Goal: Task Accomplishment & Management: Manage account settings

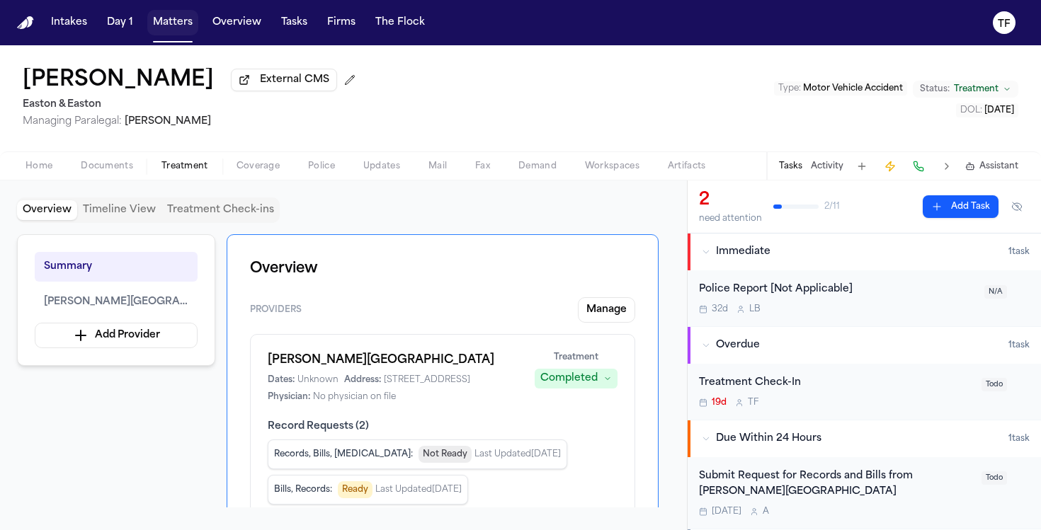
click at [195, 29] on button "Matters" at bounding box center [172, 22] width 51 height 25
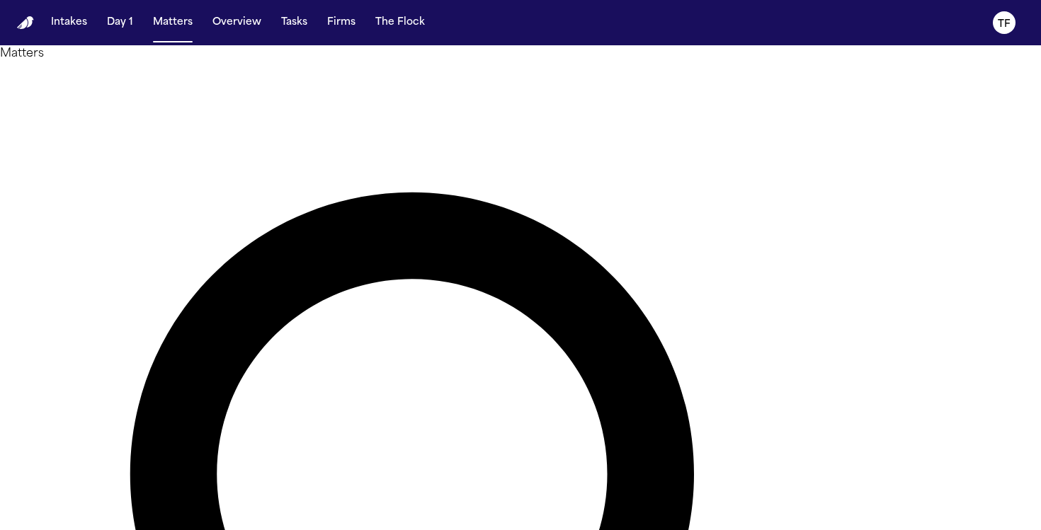
type input "**********"
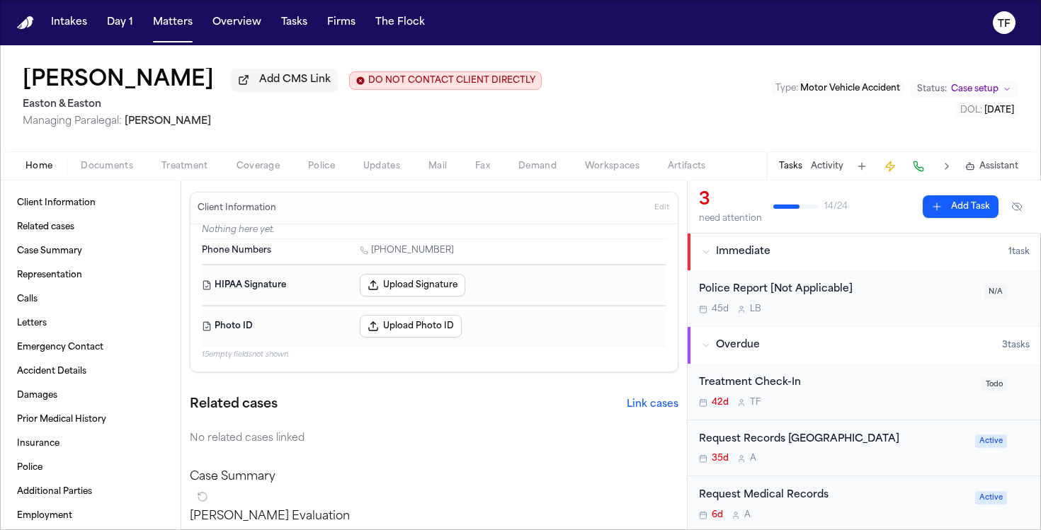
click at [169, 172] on span "Treatment" at bounding box center [184, 166] width 47 height 11
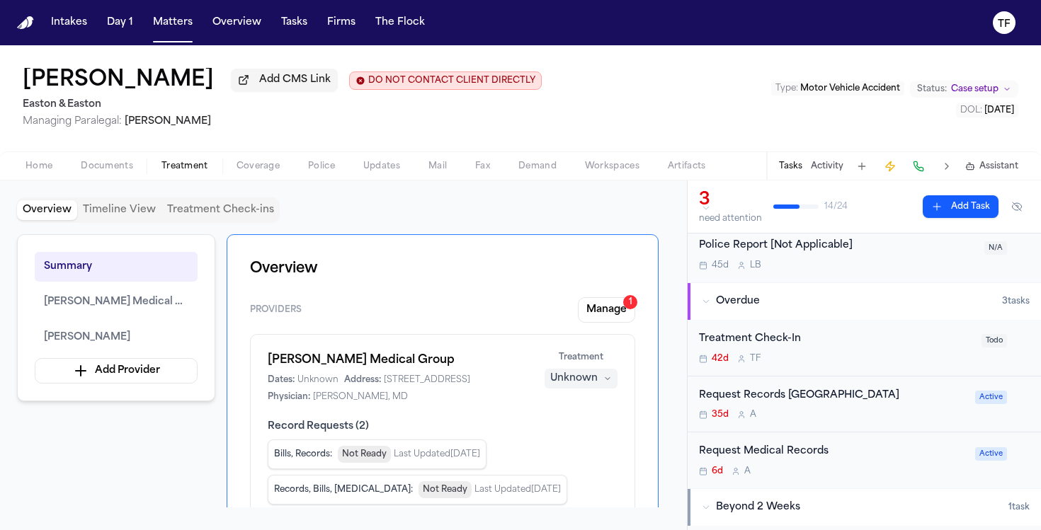
scroll to position [74, 0]
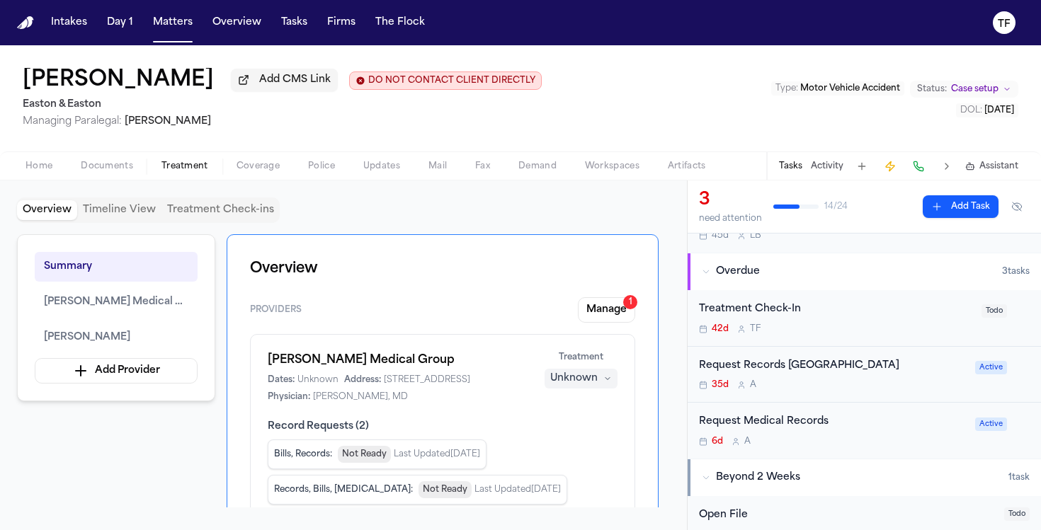
click at [823, 372] on div "Request Records fromHoag Medical Center" at bounding box center [833, 366] width 268 height 16
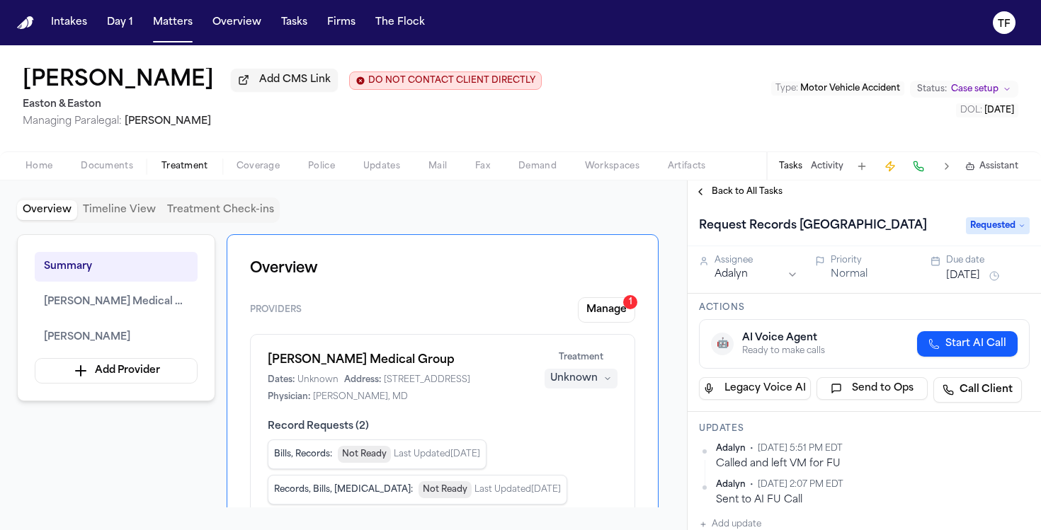
click at [704, 188] on div "Back to All Tasks" at bounding box center [863, 192] width 353 height 23
click at [704, 189] on div "Back to All Tasks" at bounding box center [863, 192] width 353 height 23
click at [703, 198] on button "Back to All Tasks" at bounding box center [738, 191] width 102 height 11
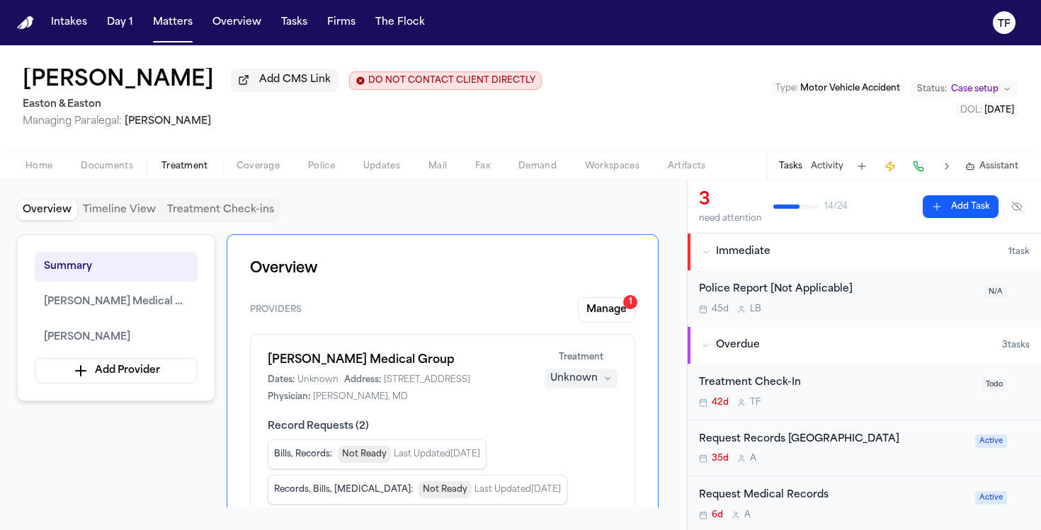
click at [567, 381] on div "Unknown" at bounding box center [573, 379] width 47 height 14
click at [566, 436] on span "Completed" at bounding box center [564, 436] width 56 height 14
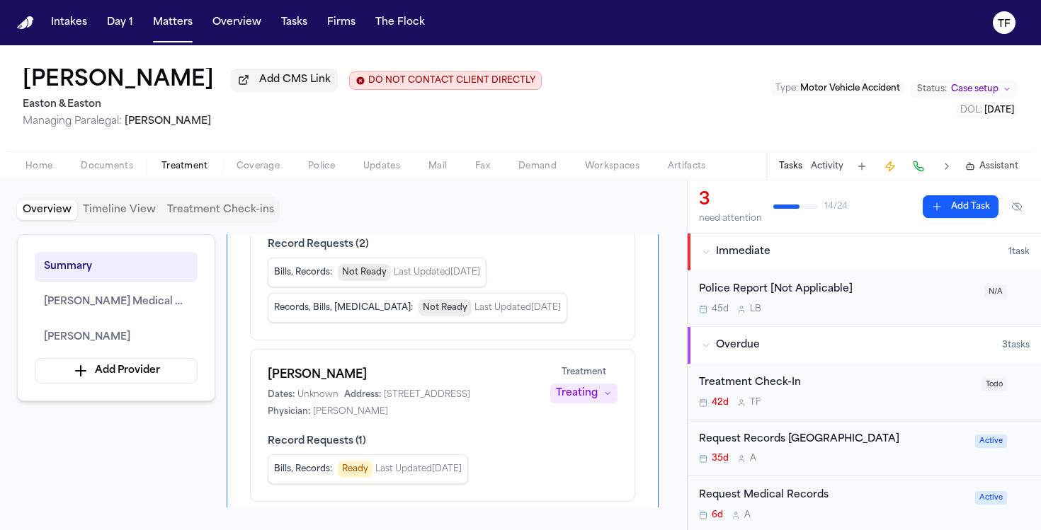
scroll to position [282, 0]
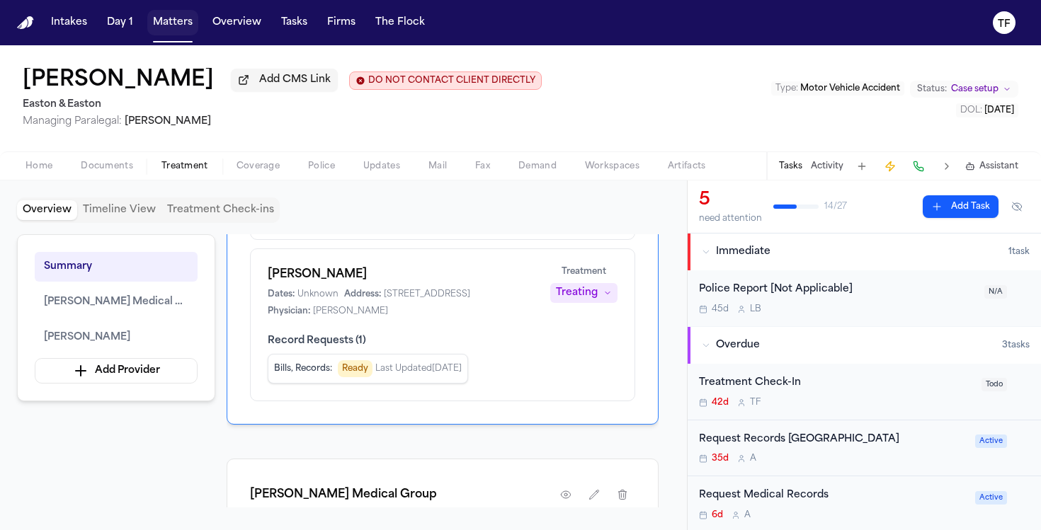
click at [156, 32] on button "Matters" at bounding box center [172, 22] width 51 height 25
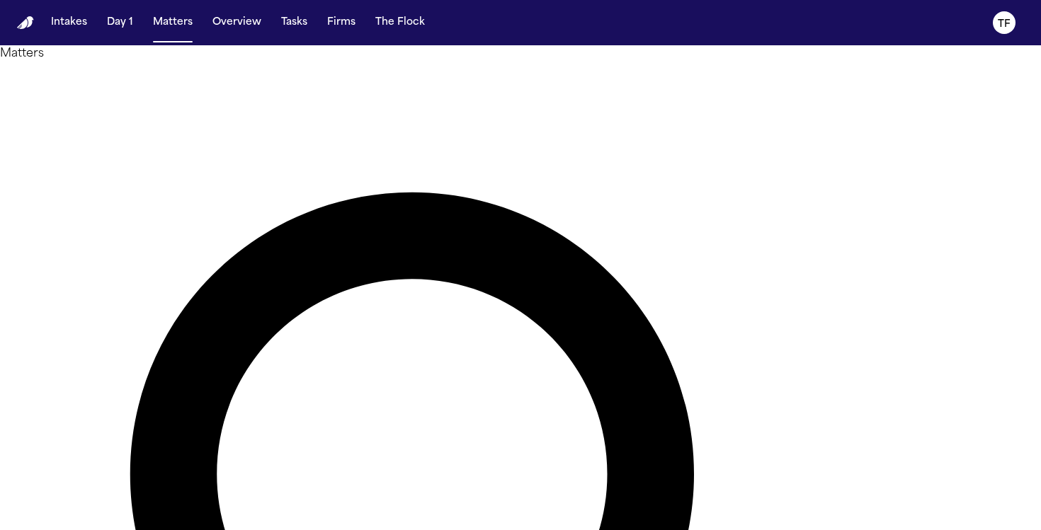
type input "**********"
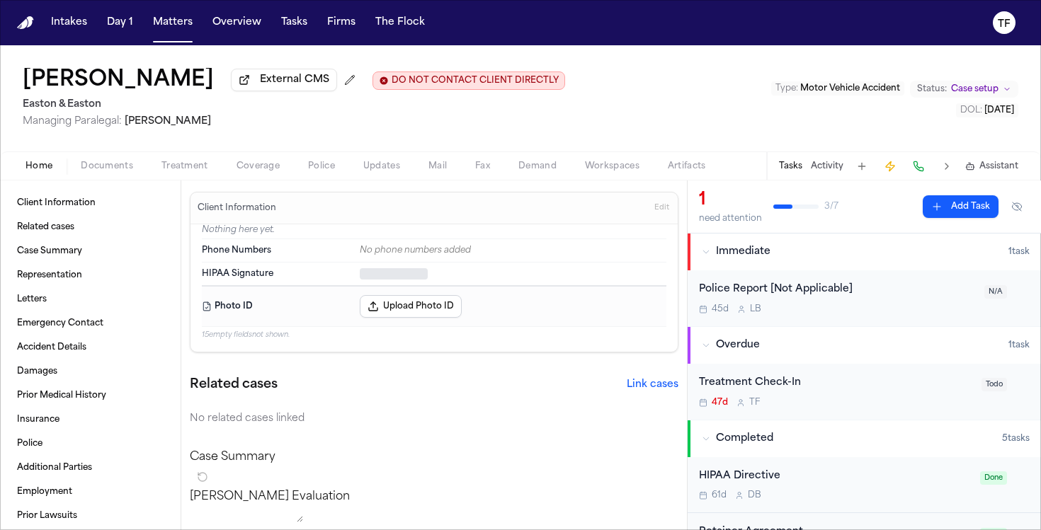
click at [163, 171] on span "Treatment" at bounding box center [184, 166] width 47 height 11
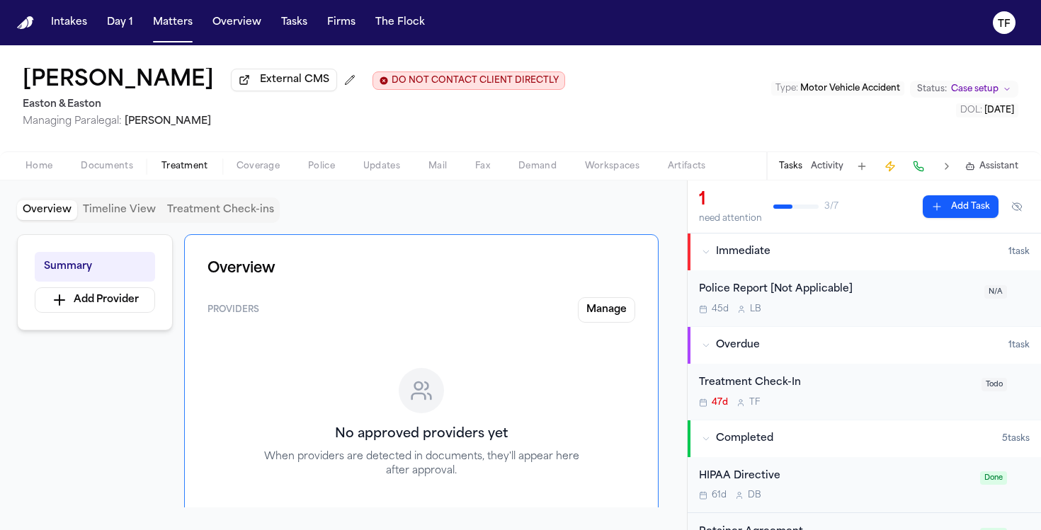
click at [811, 160] on div "Tasks Activity Assistant" at bounding box center [897, 166] width 263 height 28
click at [822, 176] on div "Tasks Activity Assistant" at bounding box center [897, 166] width 263 height 28
click at [821, 172] on button "Activity" at bounding box center [827, 166] width 33 height 11
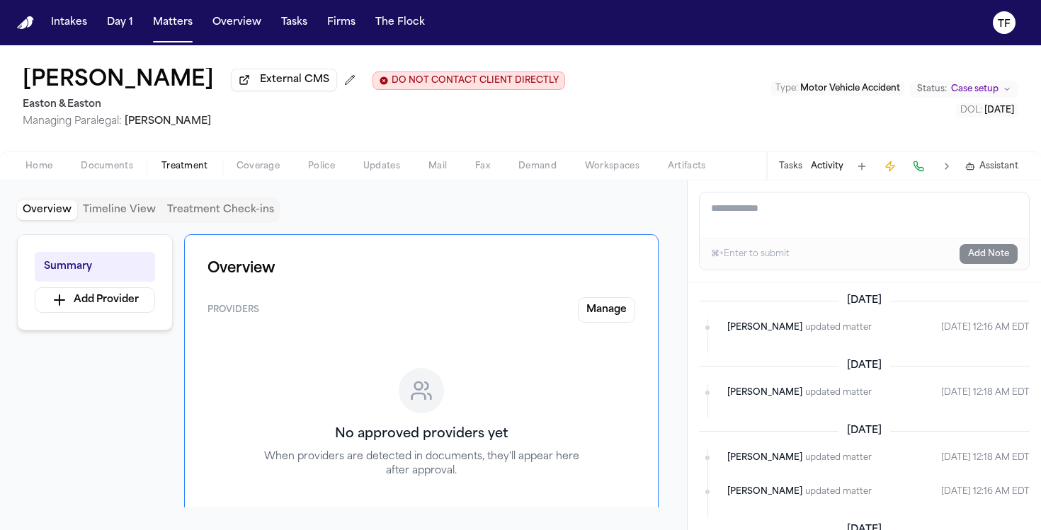
click at [806, 222] on textarea "Add a note to this matter" at bounding box center [863, 215] width 329 height 45
paste textarea "**********"
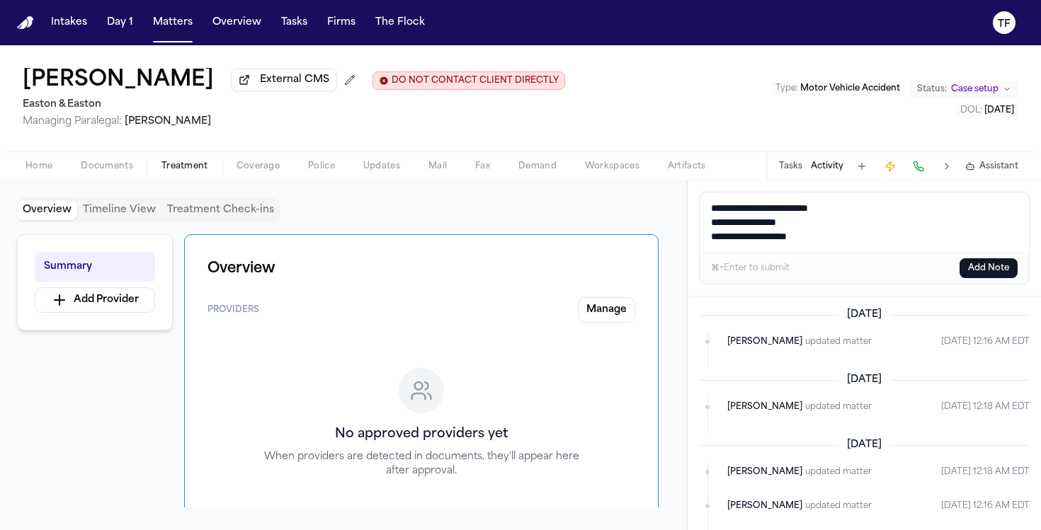
type textarea "**********"
click at [999, 277] on button "Add Note" at bounding box center [988, 268] width 58 height 20
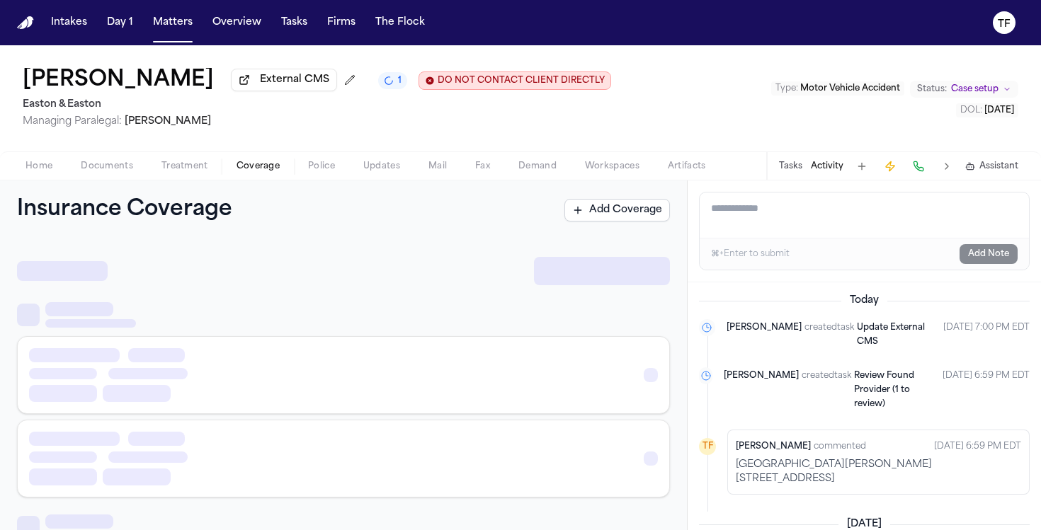
click at [253, 164] on span "Coverage" at bounding box center [257, 166] width 43 height 11
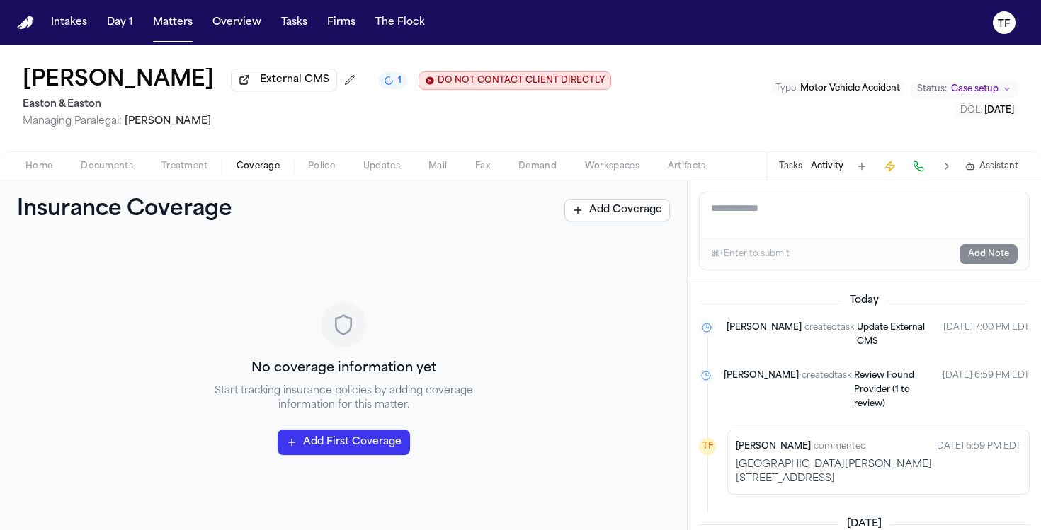
click at [147, 174] on button "Treatment" at bounding box center [184, 166] width 75 height 17
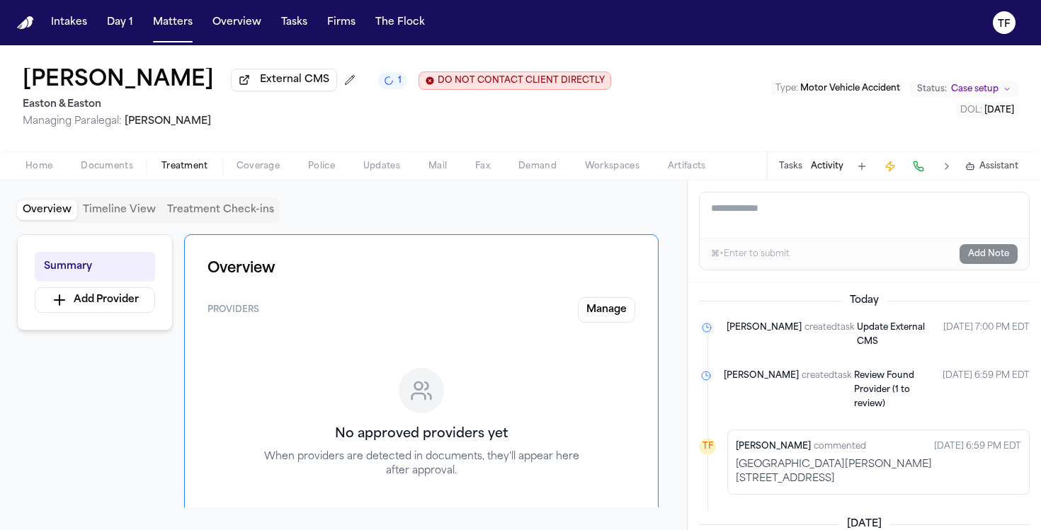
click at [166, 171] on span "Treatment" at bounding box center [184, 166] width 47 height 11
click at [62, 175] on button "Home" at bounding box center [38, 166] width 55 height 17
click at [219, 167] on button "Treatment" at bounding box center [184, 166] width 75 height 17
click at [35, 180] on div "Home Documents Treatment Coverage Police Updates Mail Fax Demand Workspaces Art…" at bounding box center [520, 166] width 1041 height 28
click at [54, 137] on div "Ana Salinas External CMS DO NOT CONTACT CLIENT DIRECTLY DO NOT CONTACT Easton &…" at bounding box center [520, 98] width 1041 height 106
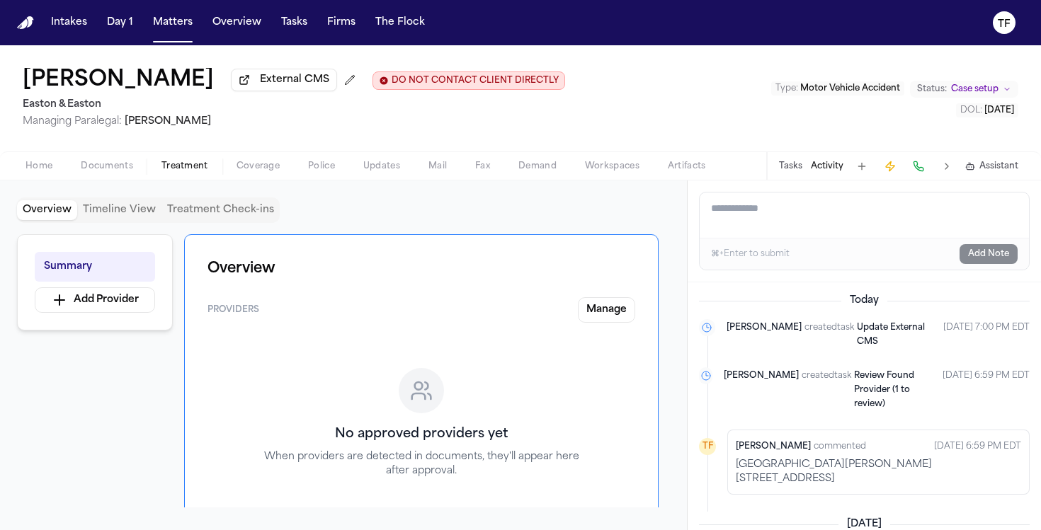
click at [42, 160] on div "Home Documents Treatment Coverage Police Updates Mail Fax Demand Workspaces Art…" at bounding box center [520, 166] width 1041 height 28
click at [32, 178] on div "Home Documents Treatment Coverage Police Updates Mail Fax Demand Workspaces Art…" at bounding box center [520, 166] width 1041 height 28
click at [35, 172] on span "Home" at bounding box center [38, 166] width 27 height 11
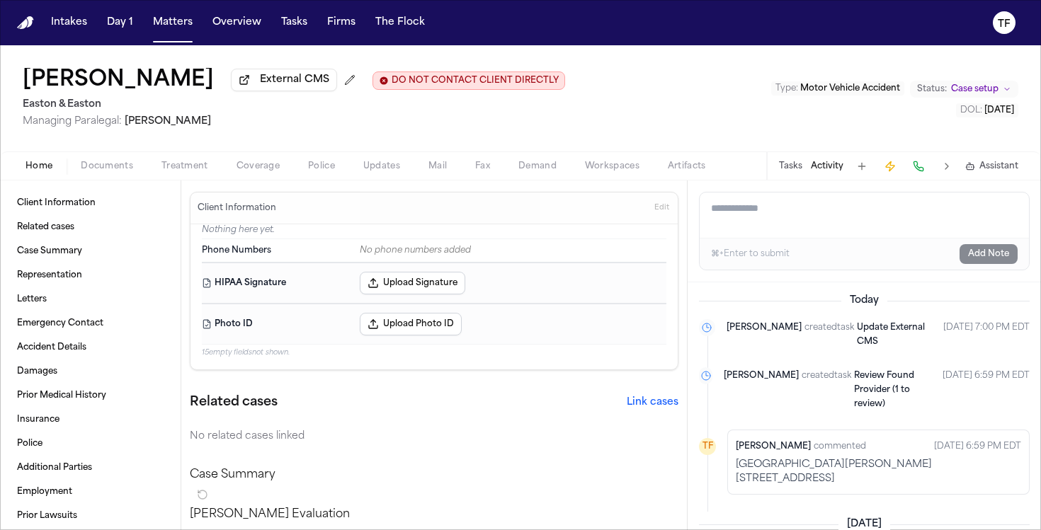
click at [152, 166] on button "Treatment" at bounding box center [184, 166] width 75 height 17
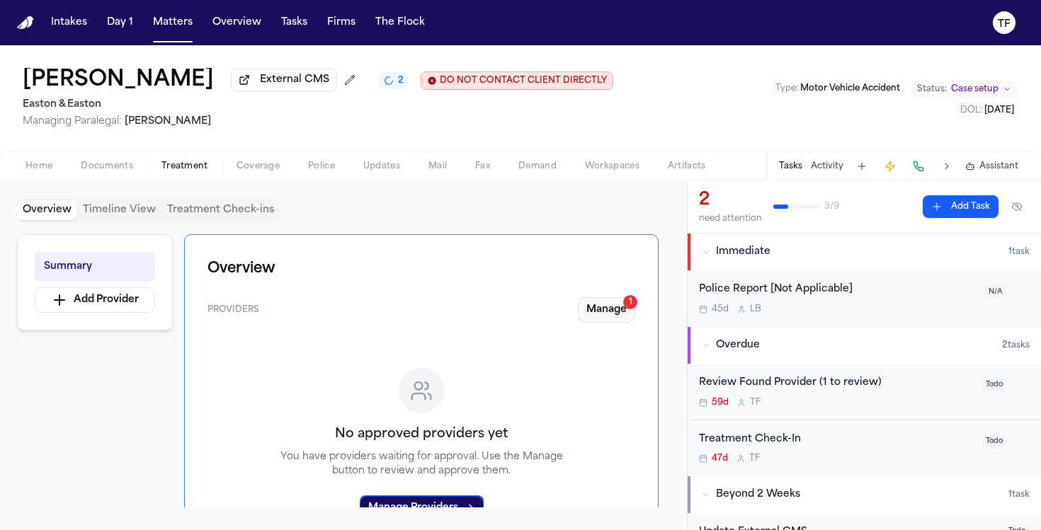
click at [614, 310] on button "Manage 1" at bounding box center [606, 309] width 57 height 25
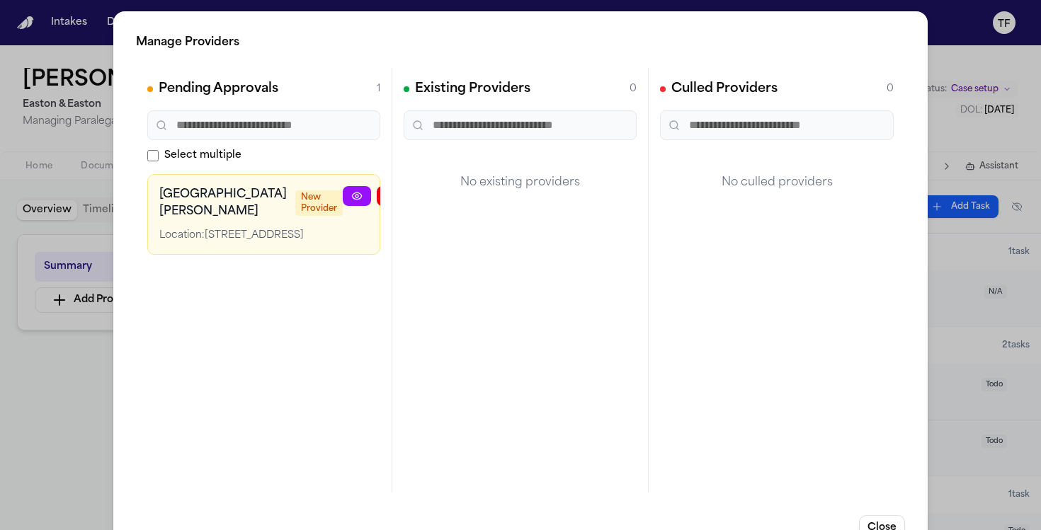
scroll to position [0, 13]
click at [440, 199] on icon "button" at bounding box center [445, 195] width 11 height 11
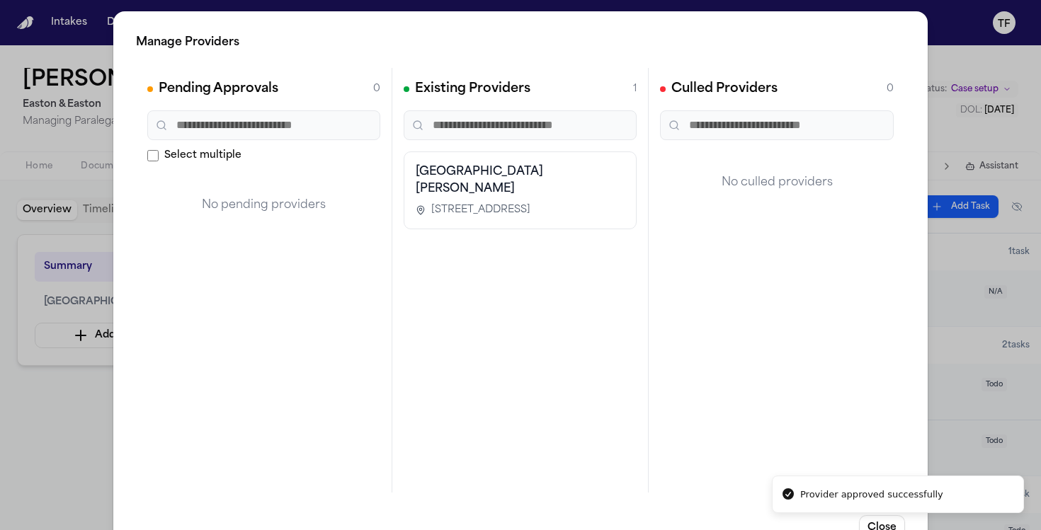
scroll to position [0, 0]
click at [964, 402] on div "Manage Providers Pending Approvals 0 Select multiple No pending providers Exist…" at bounding box center [520, 287] width 1041 height 575
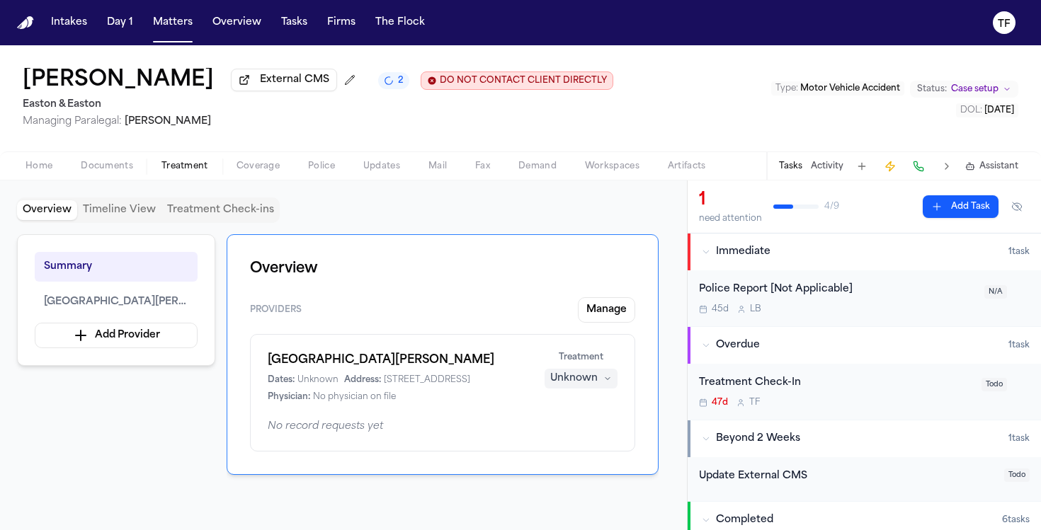
click at [815, 171] on button "Activity" at bounding box center [827, 166] width 33 height 11
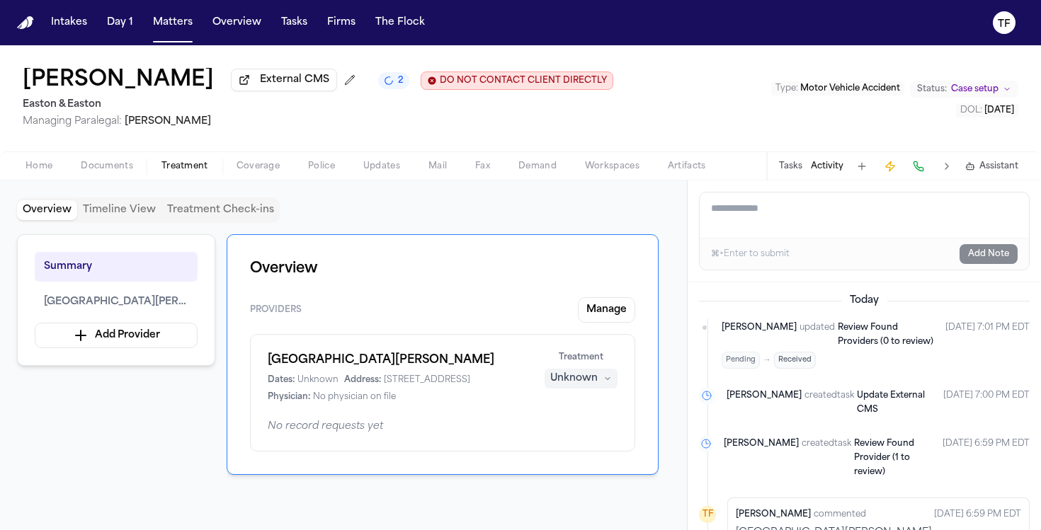
click at [791, 171] on button "Tasks" at bounding box center [790, 166] width 23 height 11
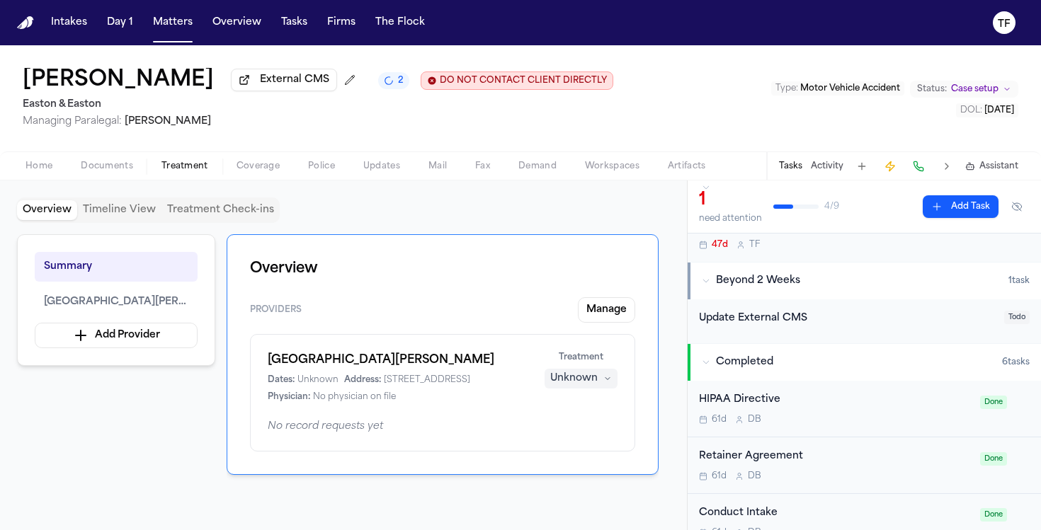
scroll to position [173, 0]
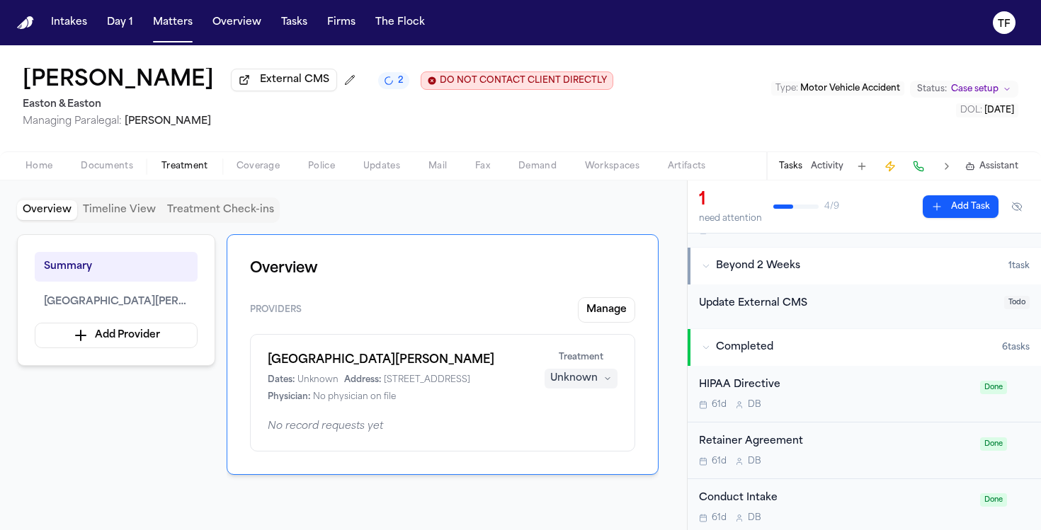
click at [827, 171] on button "Activity" at bounding box center [827, 166] width 33 height 11
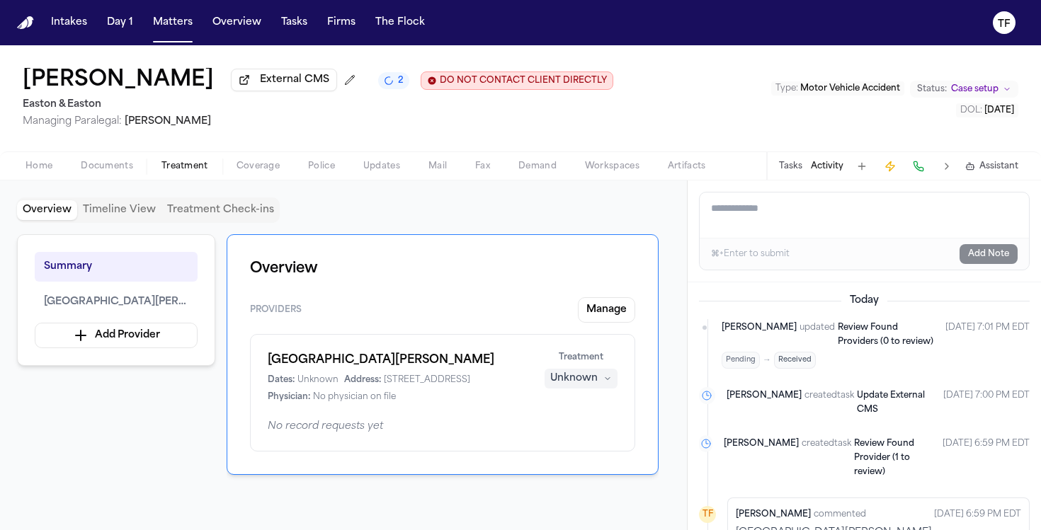
click at [595, 386] on div "Unknown" at bounding box center [573, 379] width 47 height 14
click at [548, 436] on span "Completed" at bounding box center [564, 436] width 56 height 14
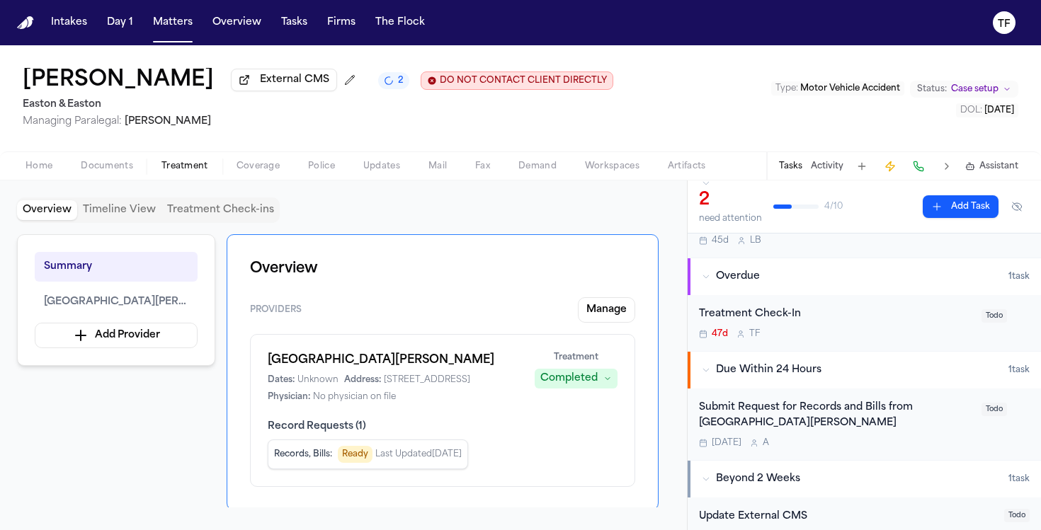
scroll to position [98, 0]
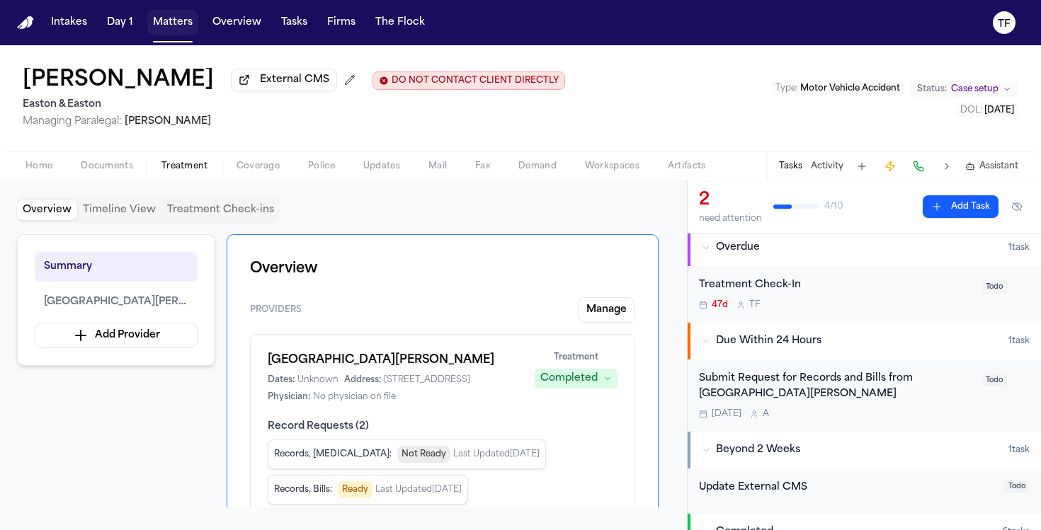
click at [165, 33] on button "Matters" at bounding box center [172, 22] width 51 height 25
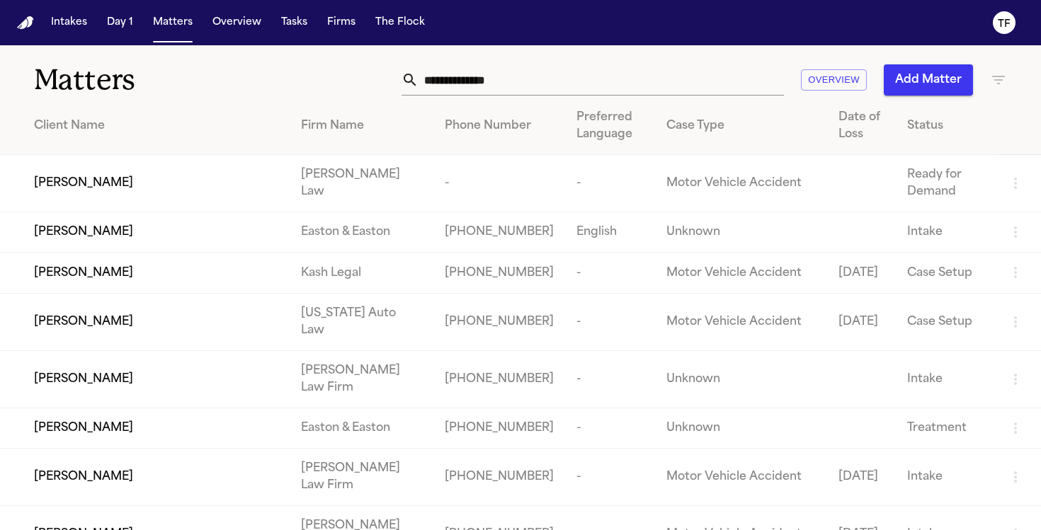
click at [474, 85] on input "text" at bounding box center [600, 79] width 365 height 31
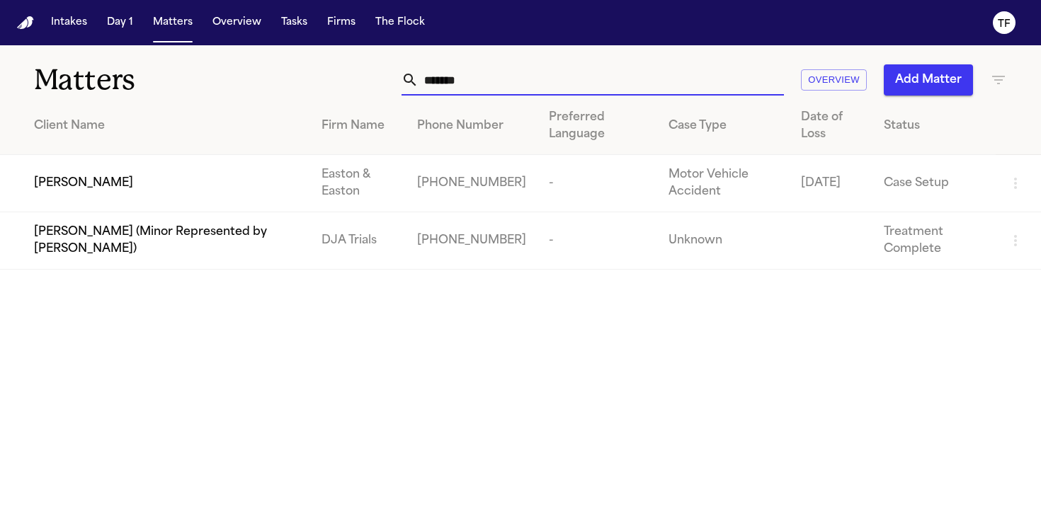
type input "*******"
click at [248, 181] on div "[PERSON_NAME]" at bounding box center [166, 183] width 265 height 17
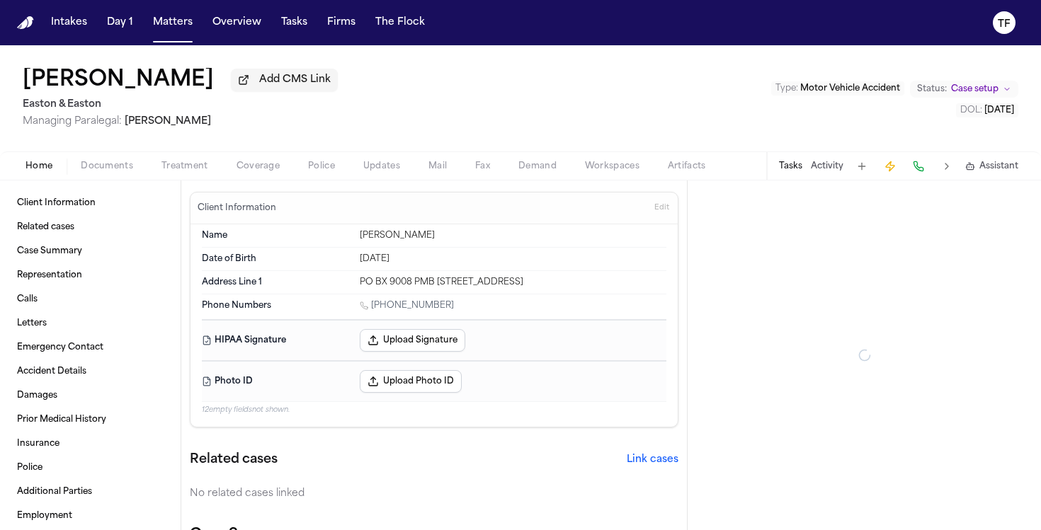
click at [185, 169] on span "Treatment" at bounding box center [184, 166] width 47 height 11
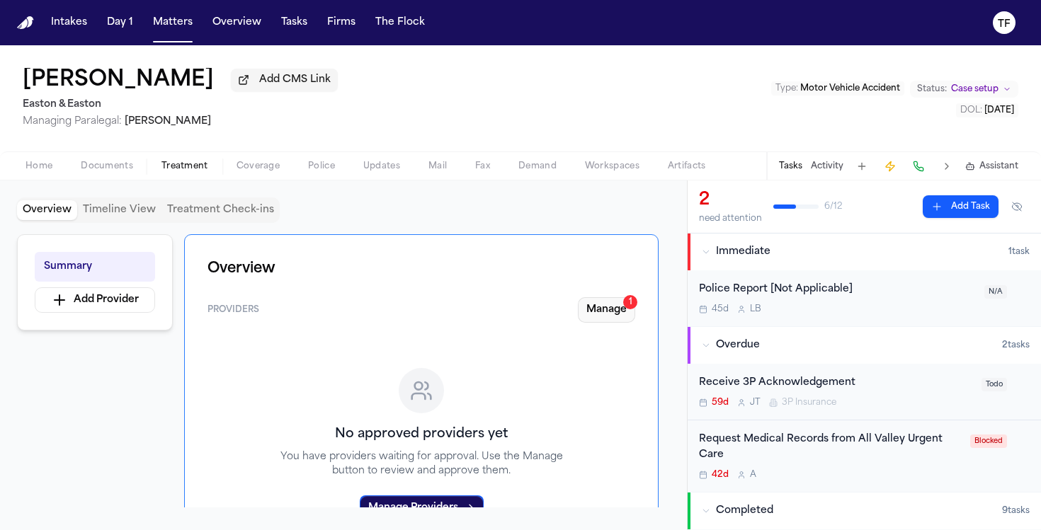
click at [605, 312] on button "Manage 1" at bounding box center [606, 309] width 57 height 25
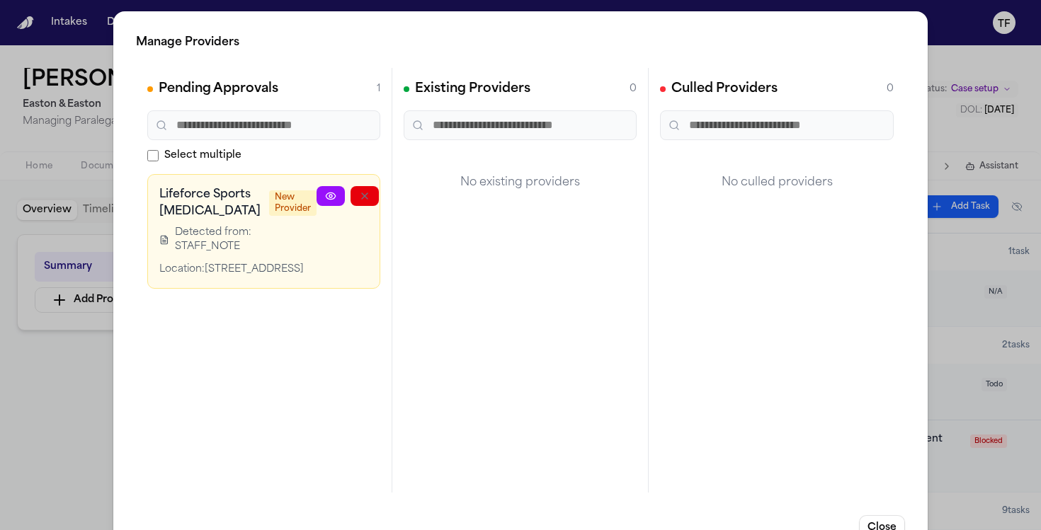
scroll to position [0, 40]
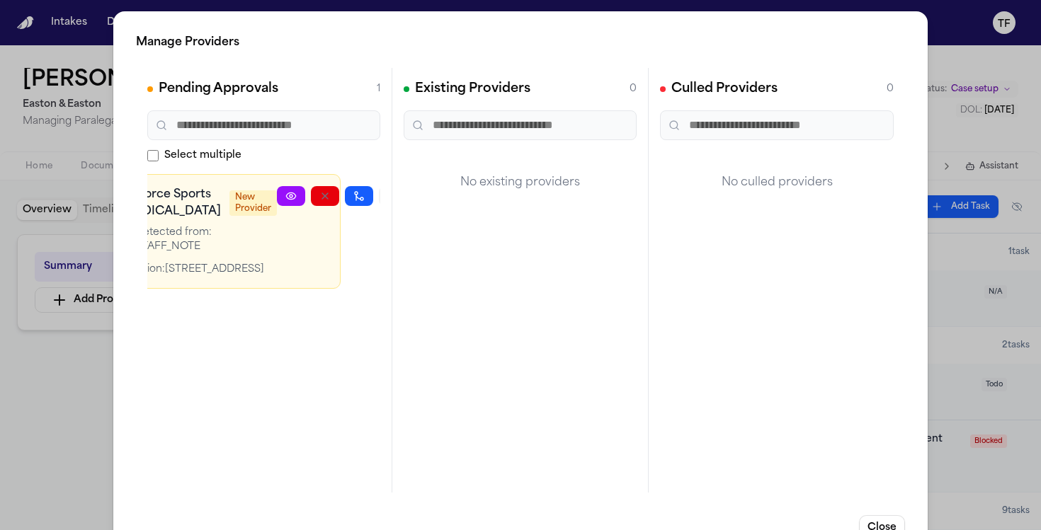
click at [379, 201] on button "button" at bounding box center [393, 196] width 28 height 20
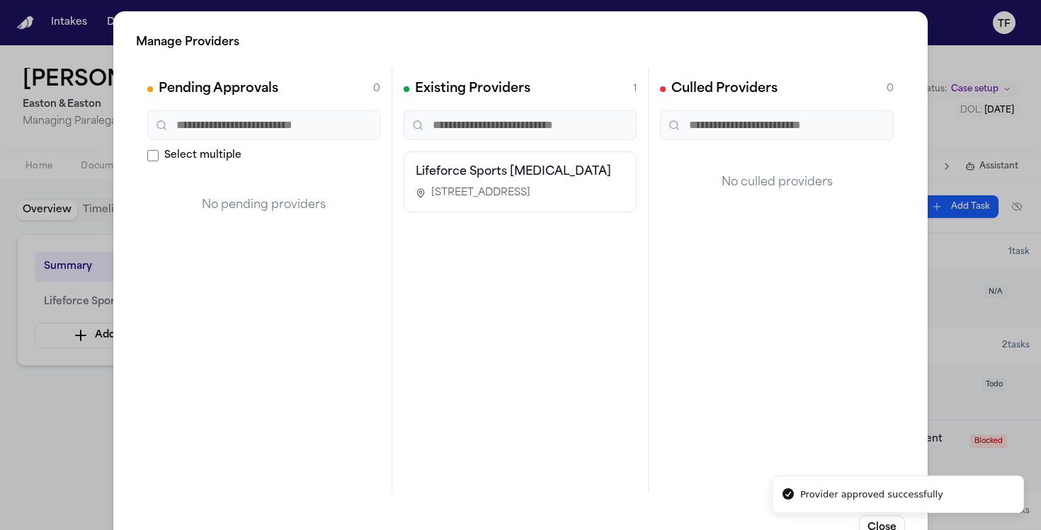
click at [87, 425] on div "Manage Providers Pending Approvals 0 Select multiple No pending providers Exist…" at bounding box center [520, 287] width 1041 height 575
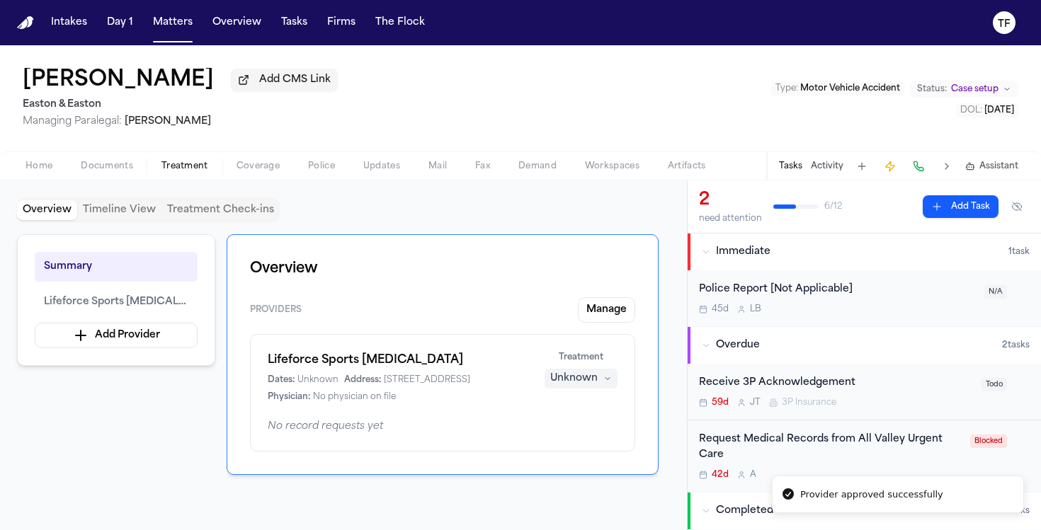
click at [595, 386] on div "Unknown" at bounding box center [573, 379] width 47 height 14
click at [569, 408] on span "Treating" at bounding box center [556, 411] width 40 height 14
click at [835, 164] on button "Activity" at bounding box center [827, 166] width 33 height 11
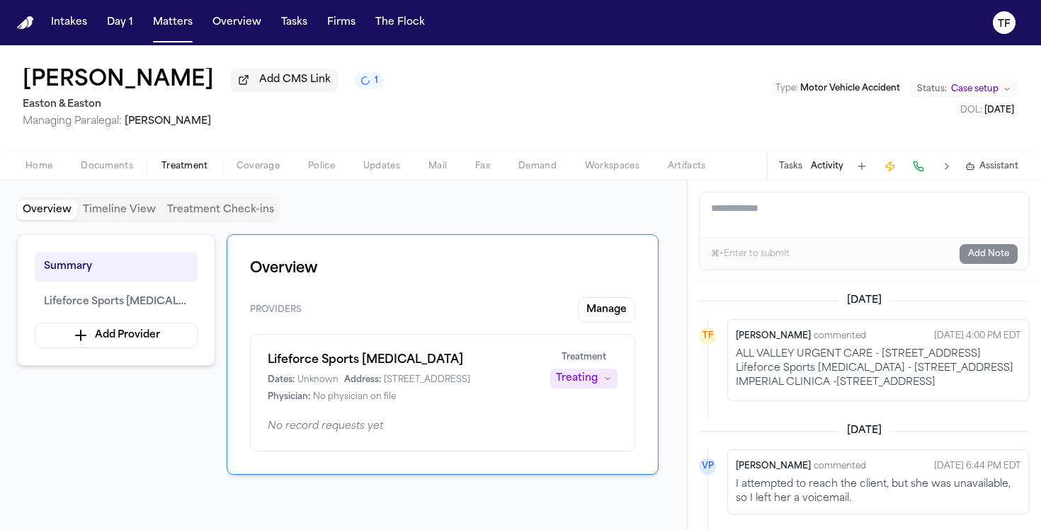
click at [786, 220] on textarea "Add a note to this matter" at bounding box center [863, 215] width 329 height 45
paste textarea "**********"
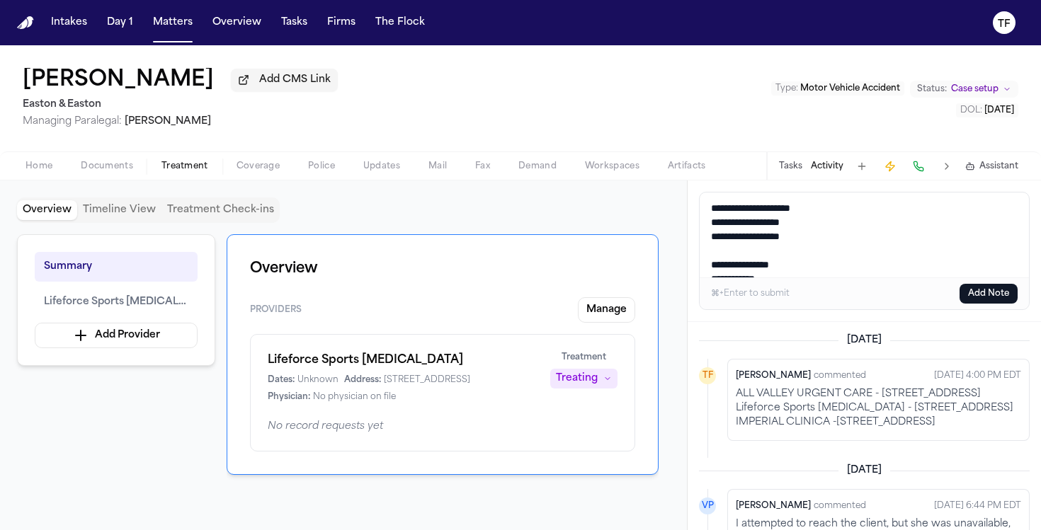
scroll to position [23, 0]
type textarea "**********"
click at [993, 296] on button "Add Note" at bounding box center [988, 294] width 58 height 20
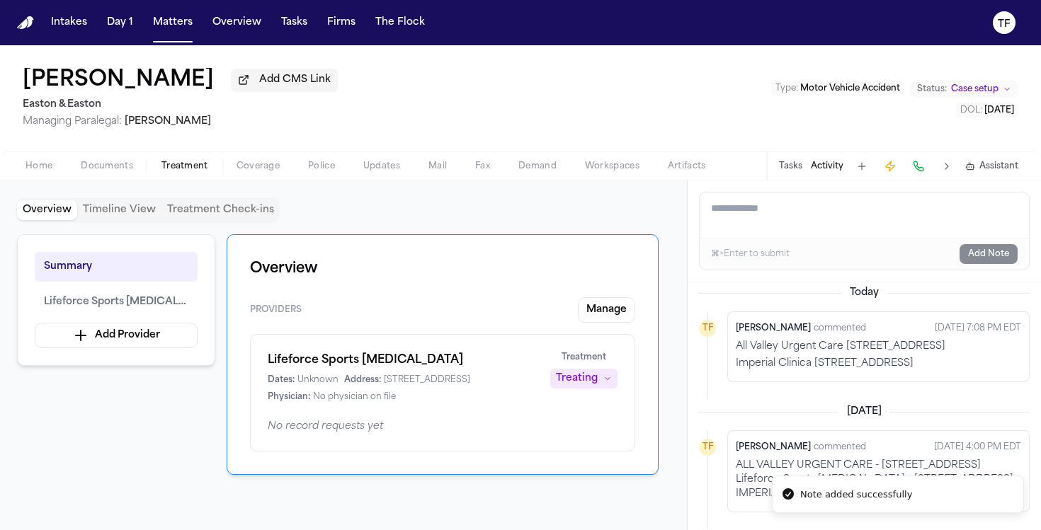
scroll to position [8, 0]
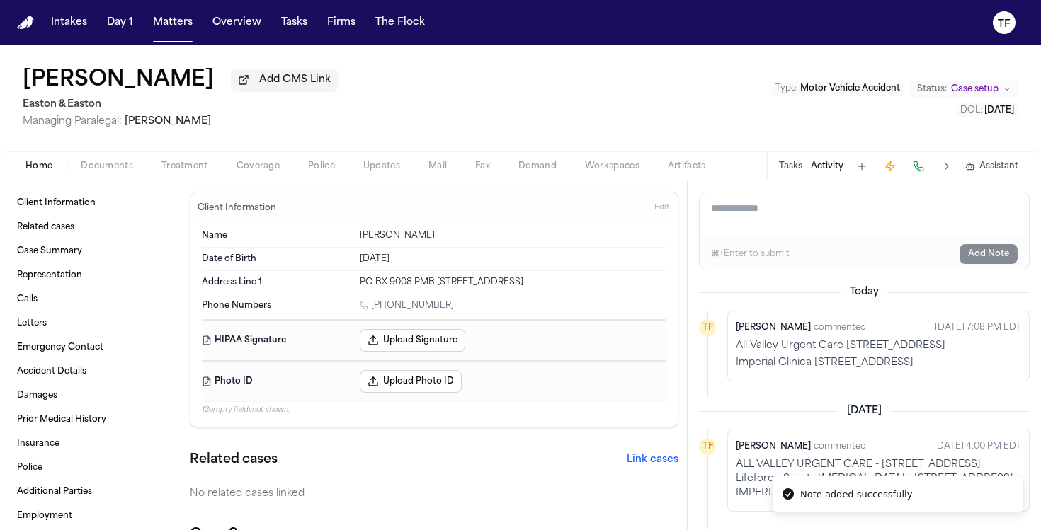
click at [15, 171] on button "Home" at bounding box center [38, 166] width 55 height 17
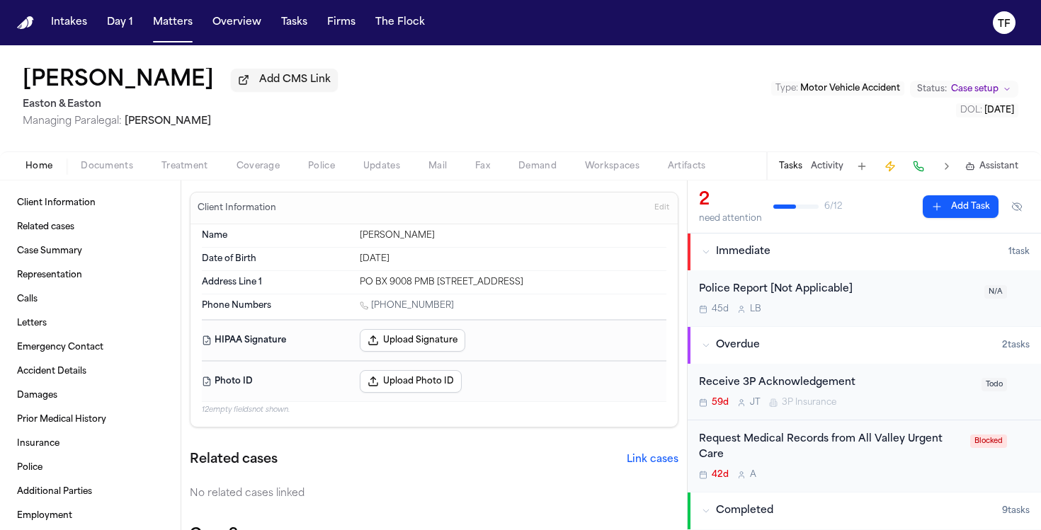
click at [254, 159] on div "Home Documents Treatment Coverage Police Updates Mail Fax Demand Workspaces Art…" at bounding box center [520, 166] width 1041 height 28
click at [122, 180] on div "Home Documents Treatment Coverage Police Updates Mail Fax Demand Workspaces Art…" at bounding box center [520, 166] width 1041 height 28
click at [179, 170] on span "Treatment" at bounding box center [184, 166] width 47 height 11
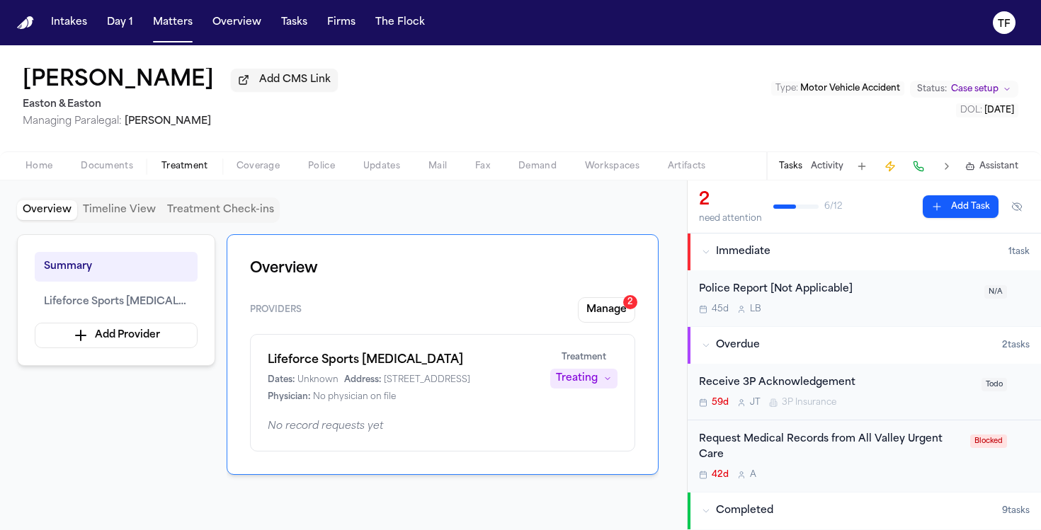
click at [607, 299] on div "Overview Providers Manage 2 Lifeforce Sports [MEDICAL_DATA] Dates: Unknown Addr…" at bounding box center [443, 354] width 432 height 241
click at [611, 315] on button "Manage 2" at bounding box center [606, 309] width 57 height 25
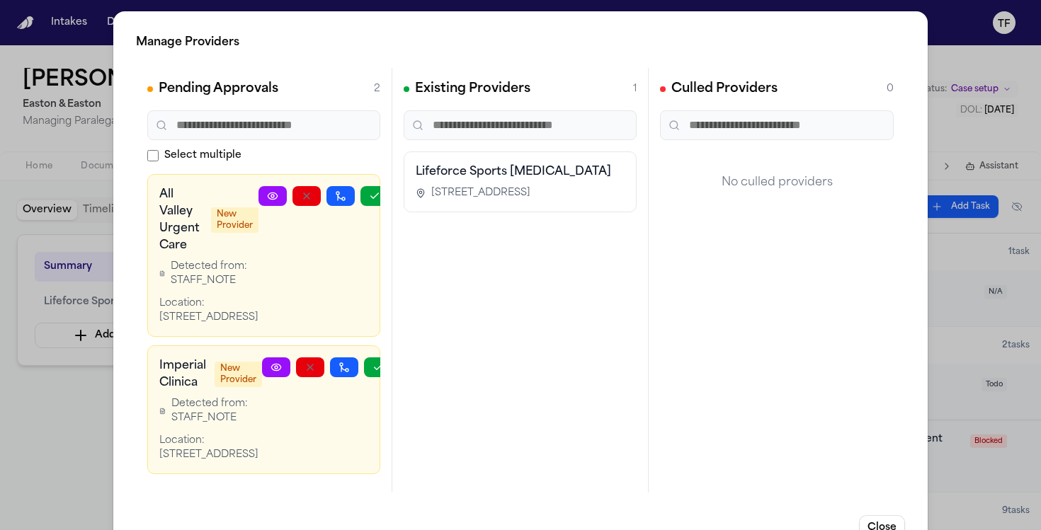
scroll to position [0, 25]
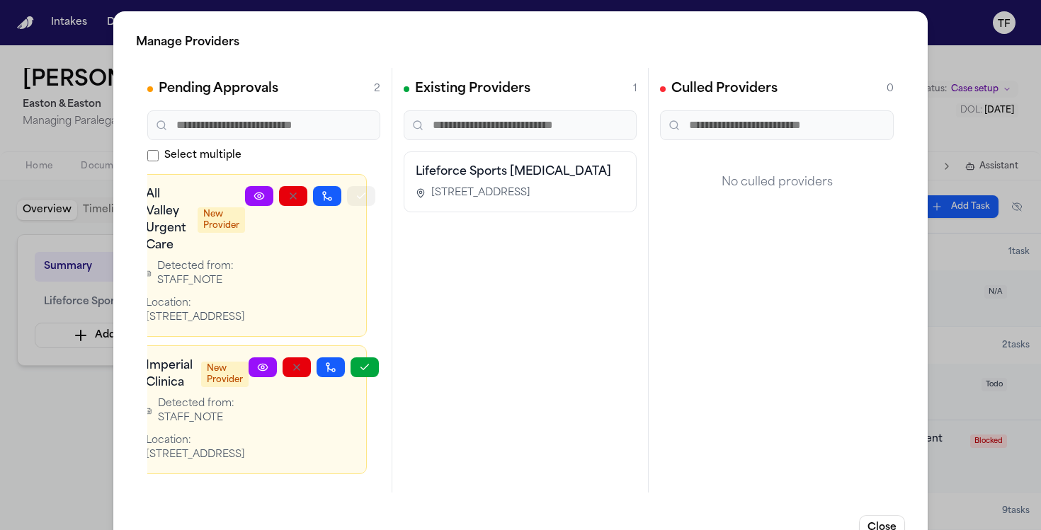
click at [355, 190] on icon "button" at bounding box center [360, 195] width 11 height 11
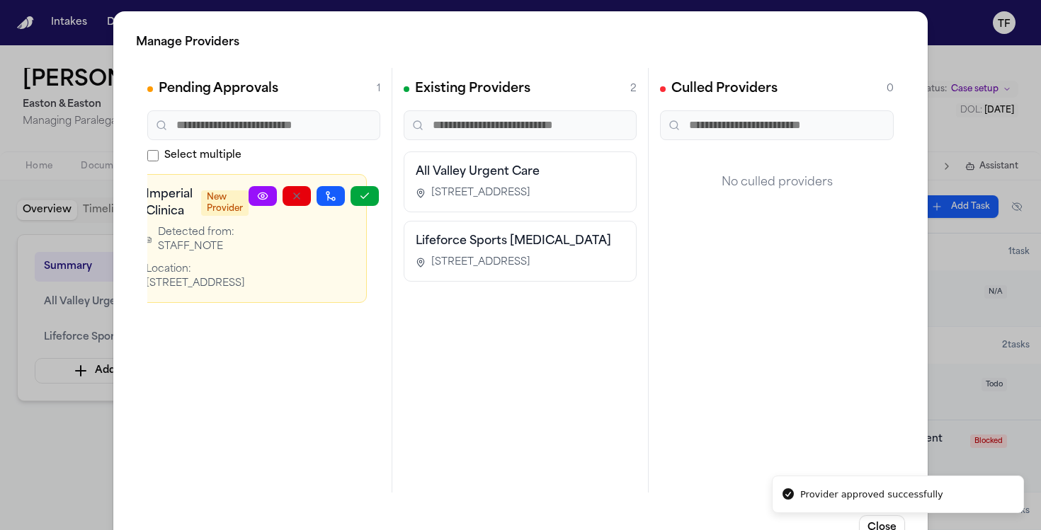
scroll to position [0, 14]
click at [371, 200] on button "button" at bounding box center [364, 196] width 28 height 20
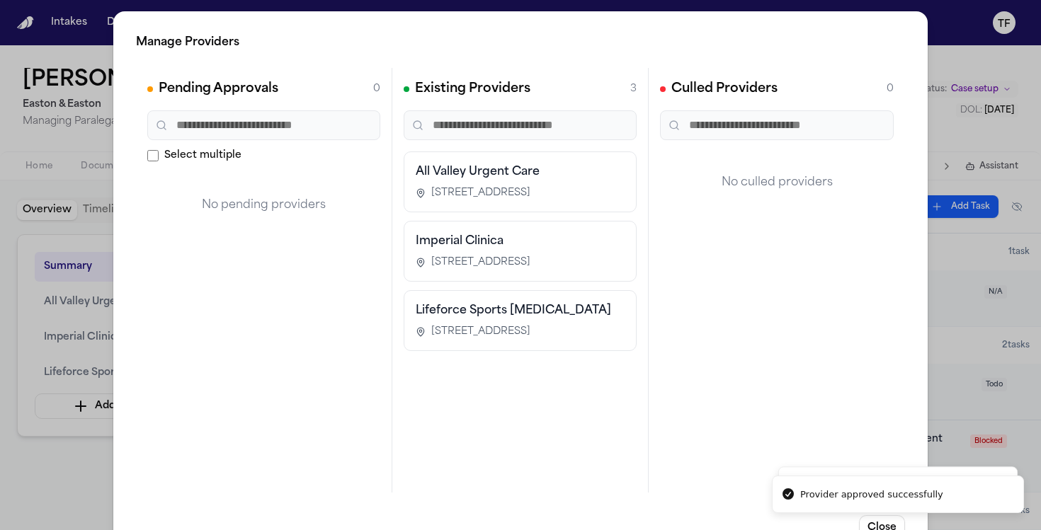
scroll to position [0, 0]
click at [26, 454] on div "Manage Providers Pending Approvals 0 Select multiple No pending providers Exist…" at bounding box center [520, 287] width 1041 height 575
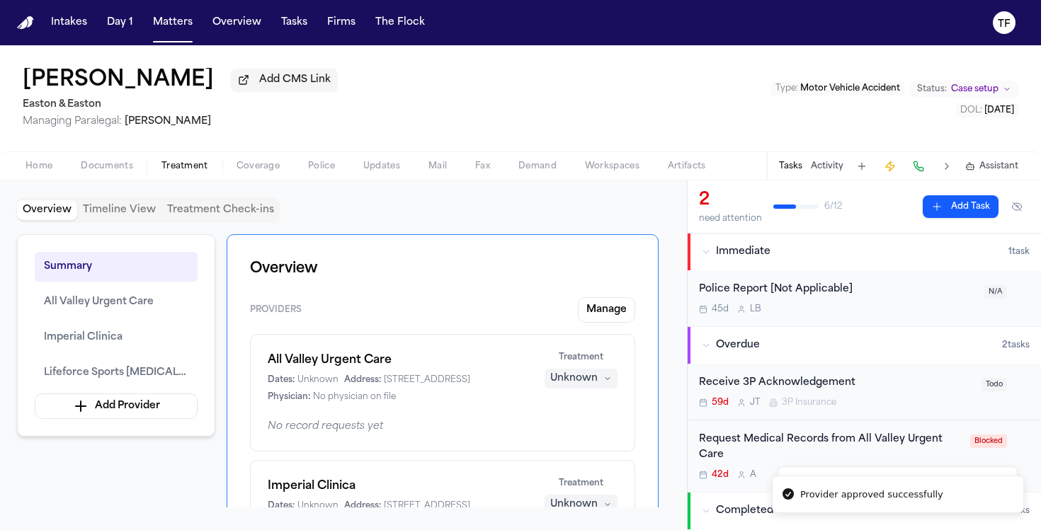
click at [594, 382] on div "Unknown" at bounding box center [573, 379] width 47 height 14
click at [570, 444] on button "Completed" at bounding box center [581, 435] width 113 height 25
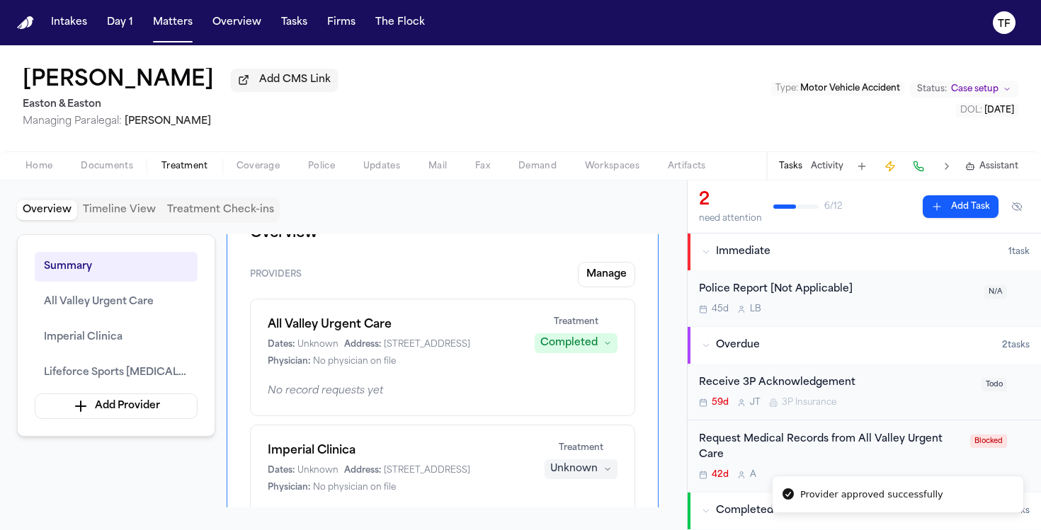
scroll to position [45, 0]
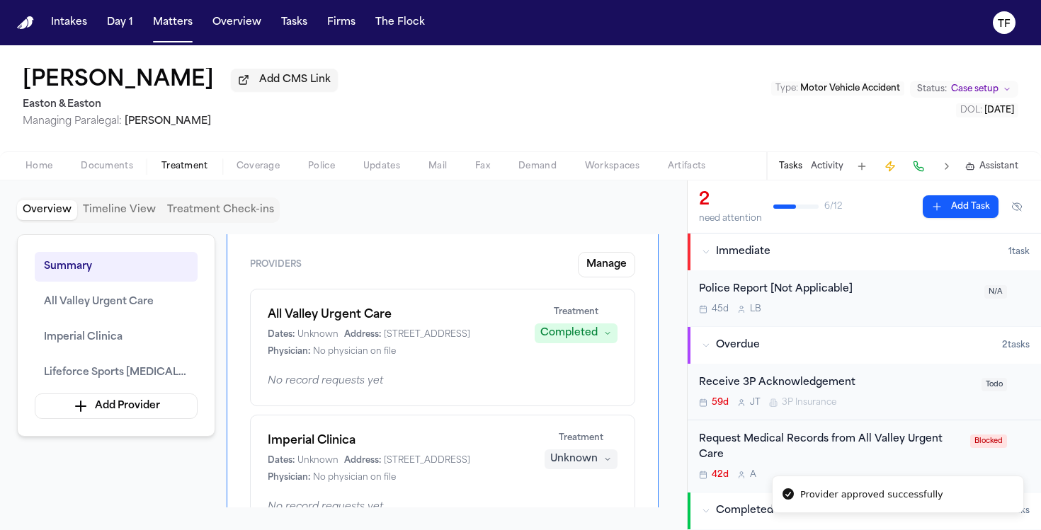
click at [578, 467] on div "Unknown" at bounding box center [573, 459] width 47 height 14
click at [593, 411] on button "Completed" at bounding box center [581, 411] width 113 height 25
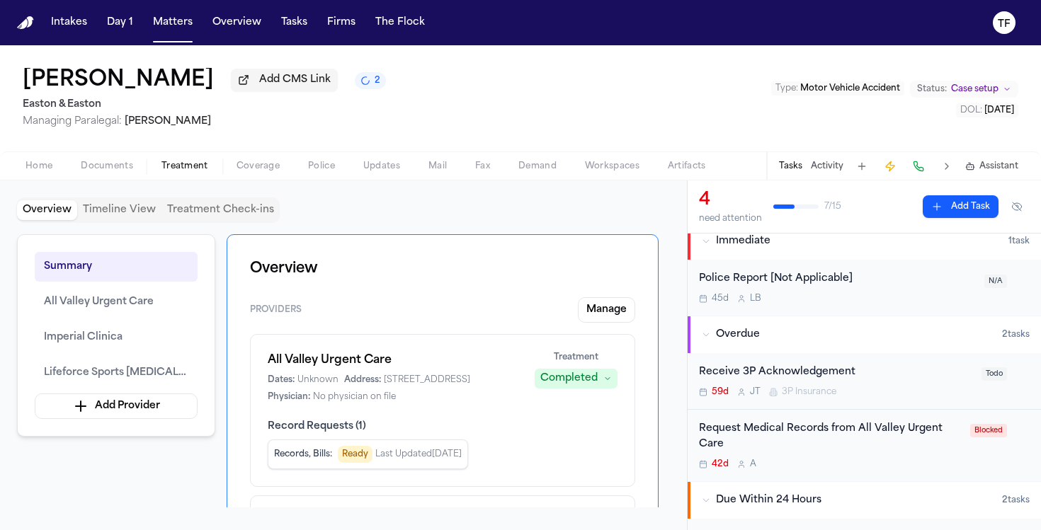
scroll to position [168, 0]
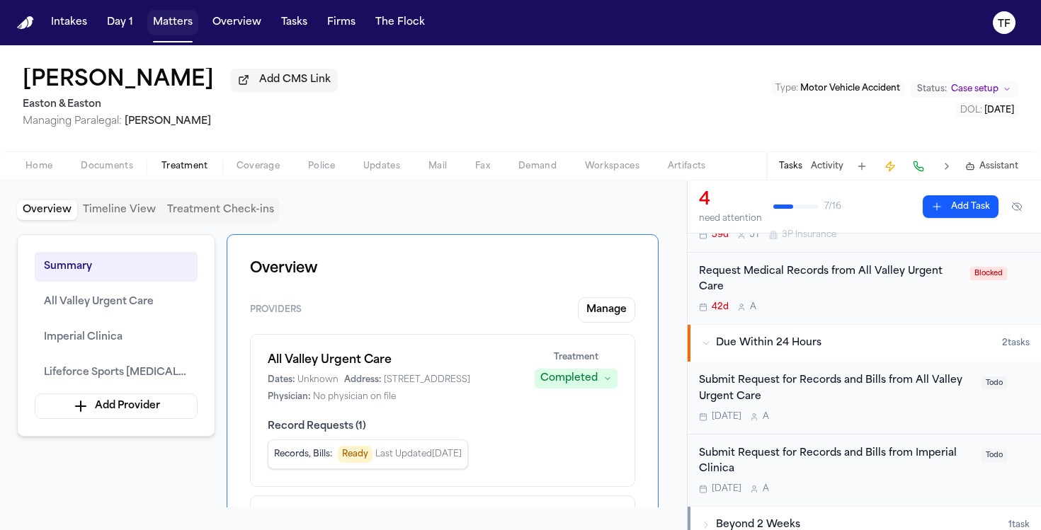
click at [159, 21] on button "Matters" at bounding box center [172, 22] width 51 height 25
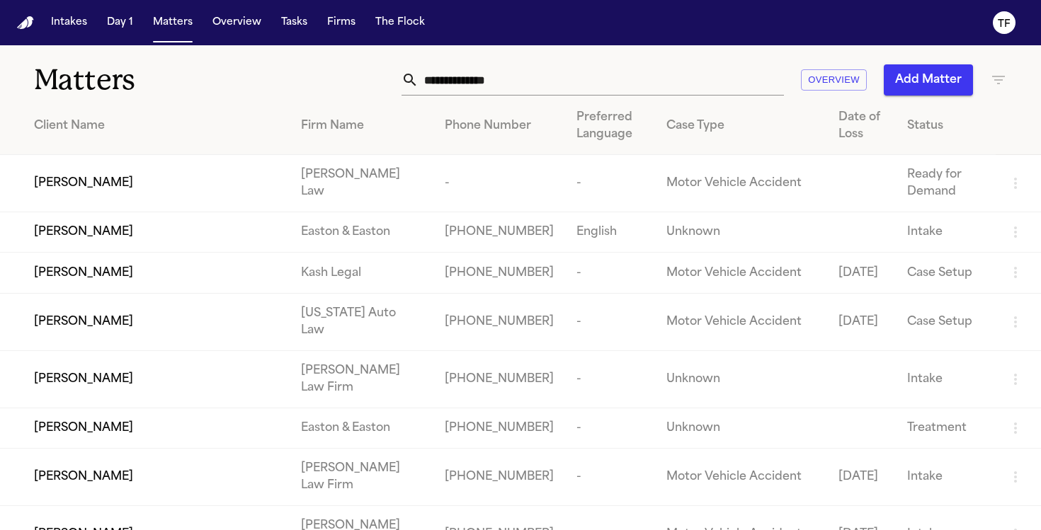
click at [423, 82] on input "text" at bounding box center [600, 79] width 365 height 31
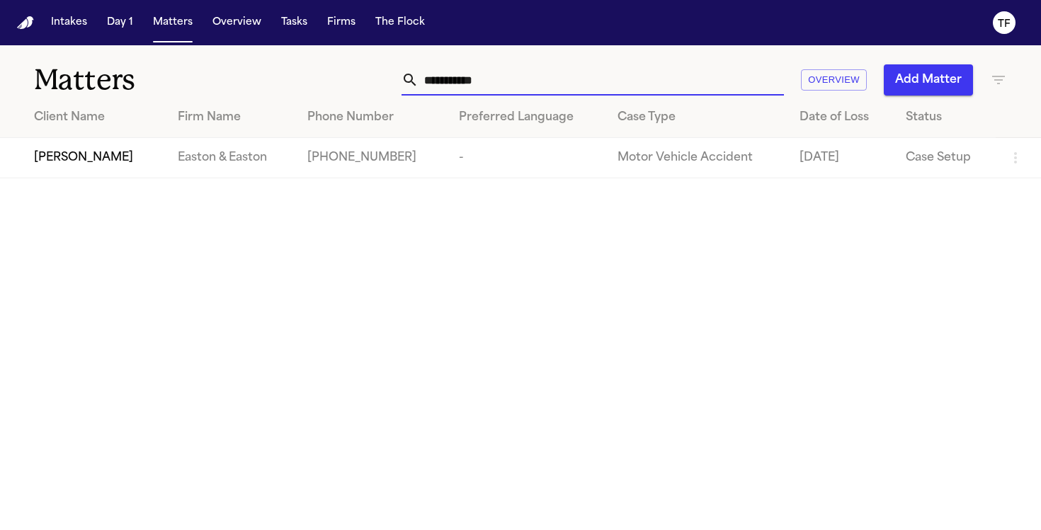
type input "**********"
click at [139, 155] on div "Ricardo Zintzun" at bounding box center [94, 157] width 121 height 17
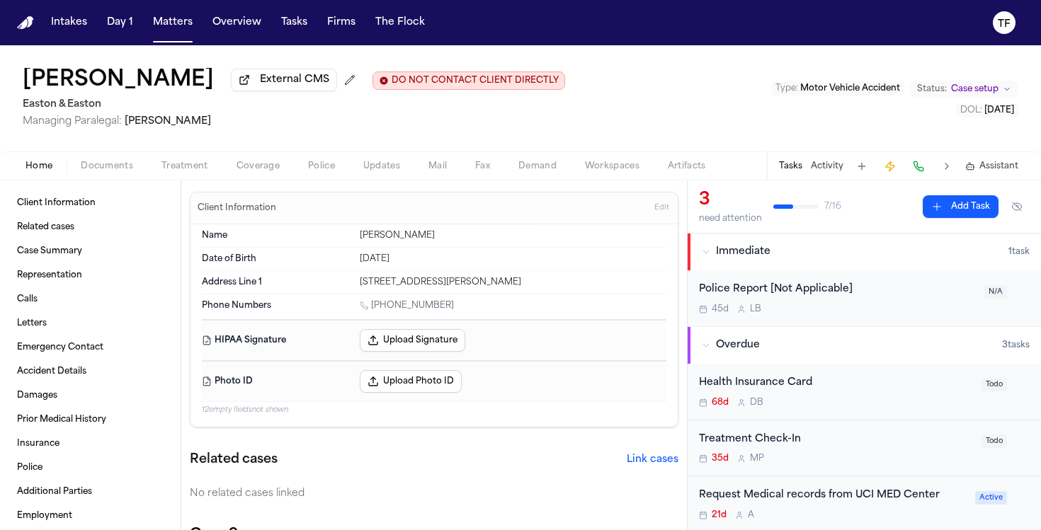
click at [176, 178] on div "Home Documents Treatment Coverage Police Updates Mail Fax Demand Workspaces Art…" at bounding box center [520, 166] width 1041 height 28
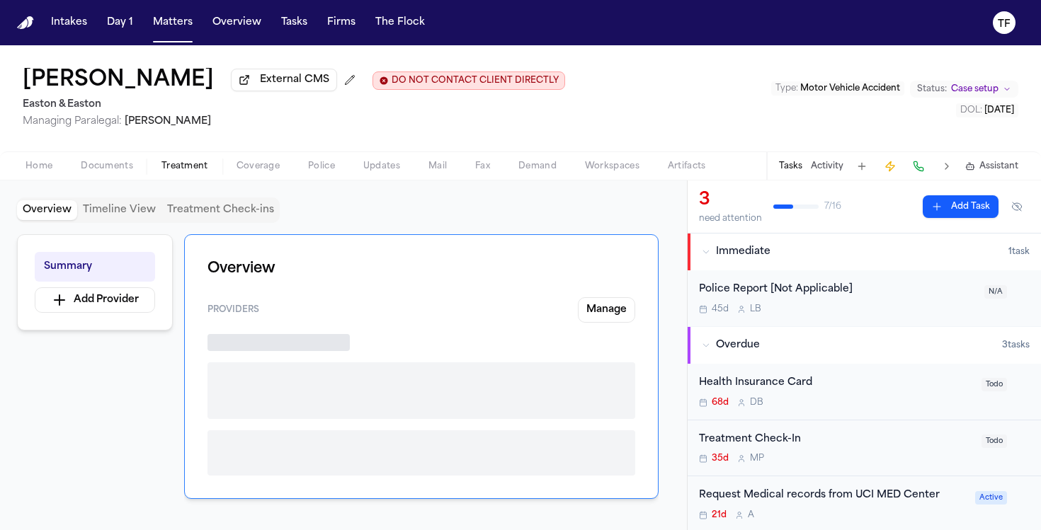
click at [176, 175] on button "Treatment" at bounding box center [184, 166] width 75 height 17
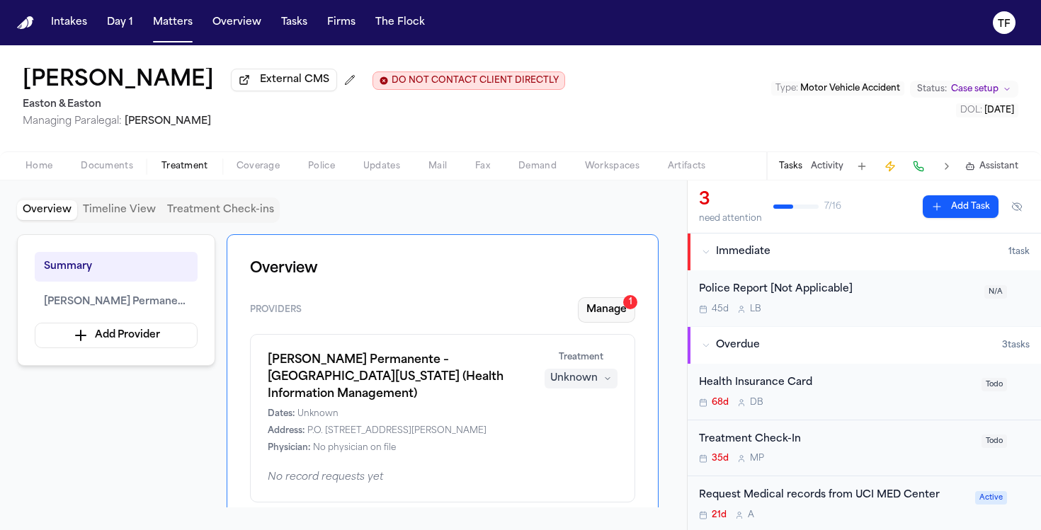
click at [598, 323] on button "Manage 1" at bounding box center [606, 309] width 57 height 25
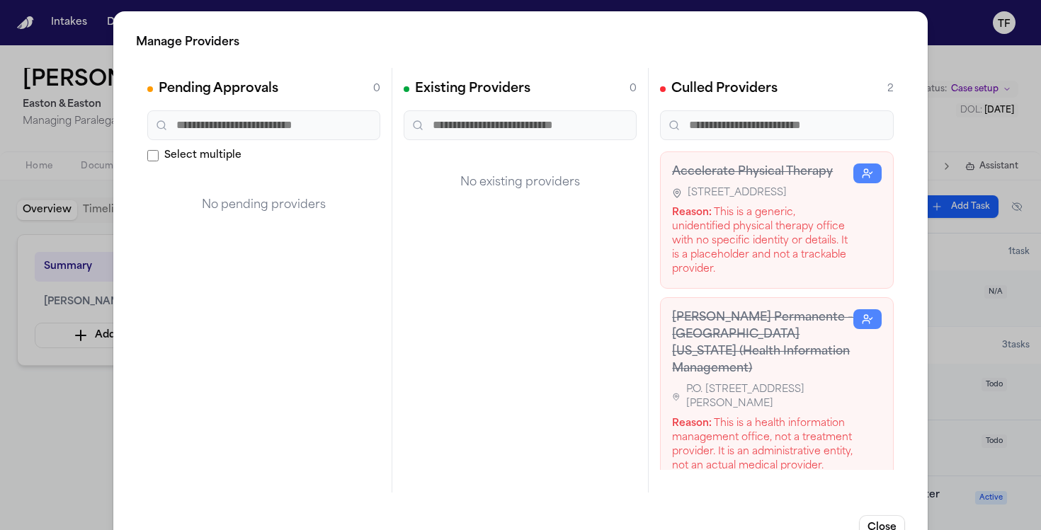
click at [942, 241] on div "Manage Providers Pending Approvals 0 Select multiple No pending providers Exist…" at bounding box center [520, 287] width 1041 height 575
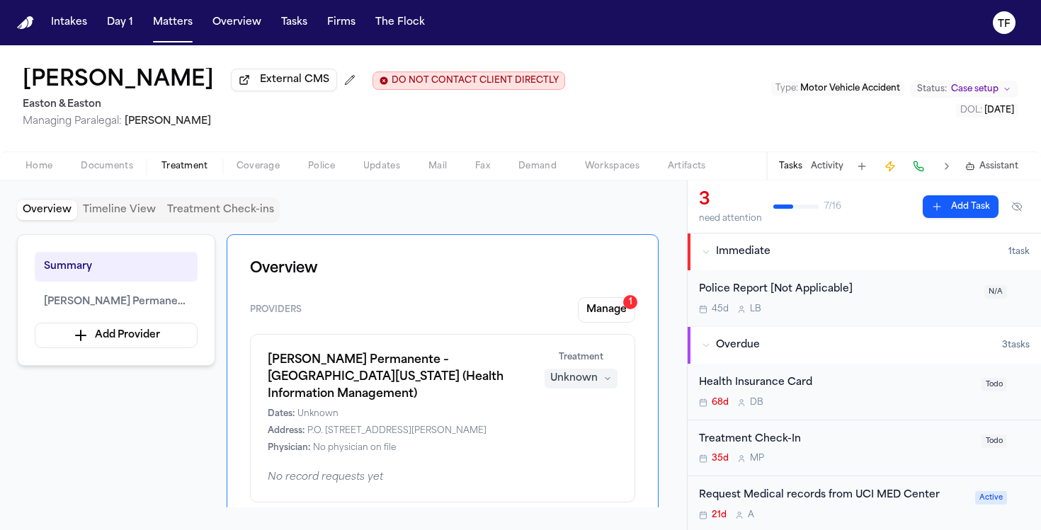
click at [819, 172] on button "Activity" at bounding box center [827, 166] width 33 height 11
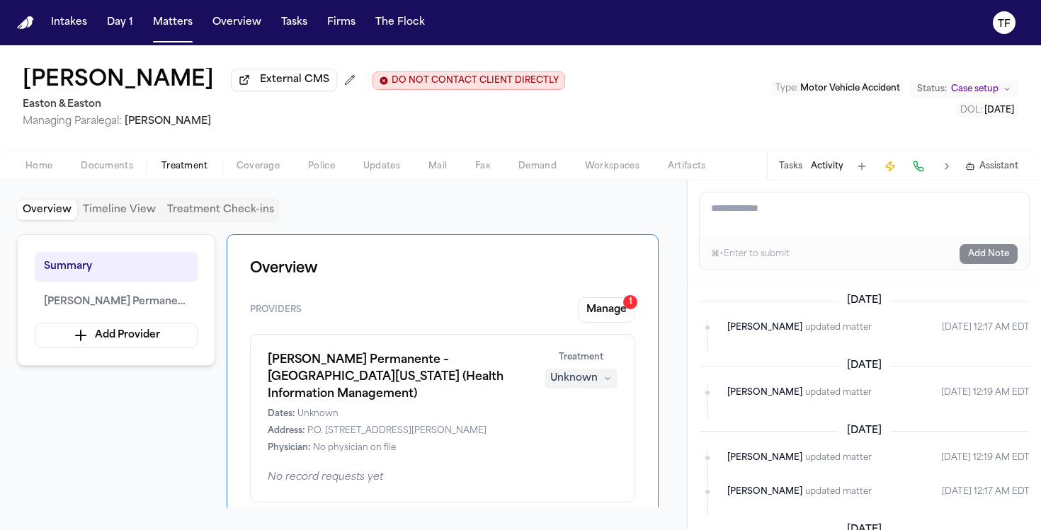
click at [801, 215] on textarea "Add a note to this matter" at bounding box center [863, 215] width 329 height 45
paste textarea "**********"
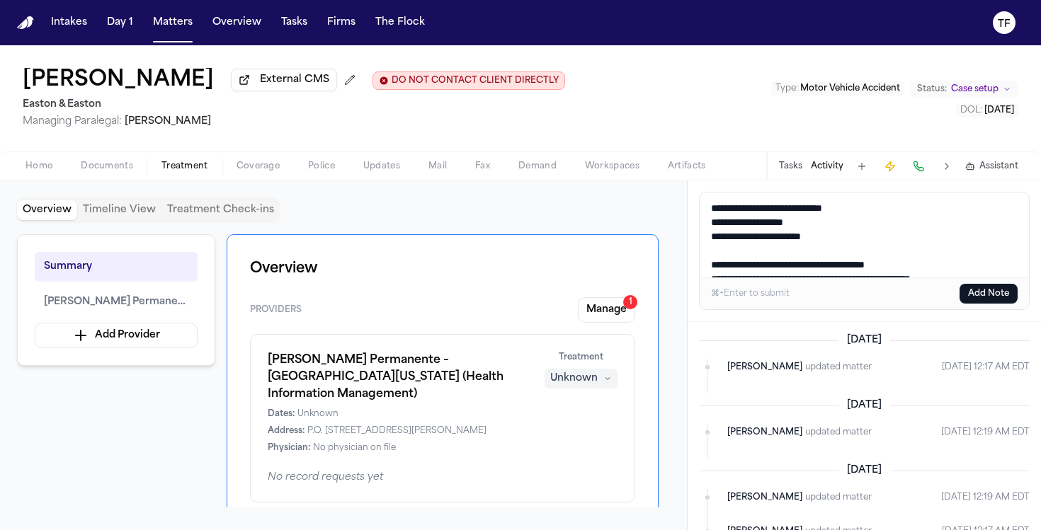
scroll to position [23, 0]
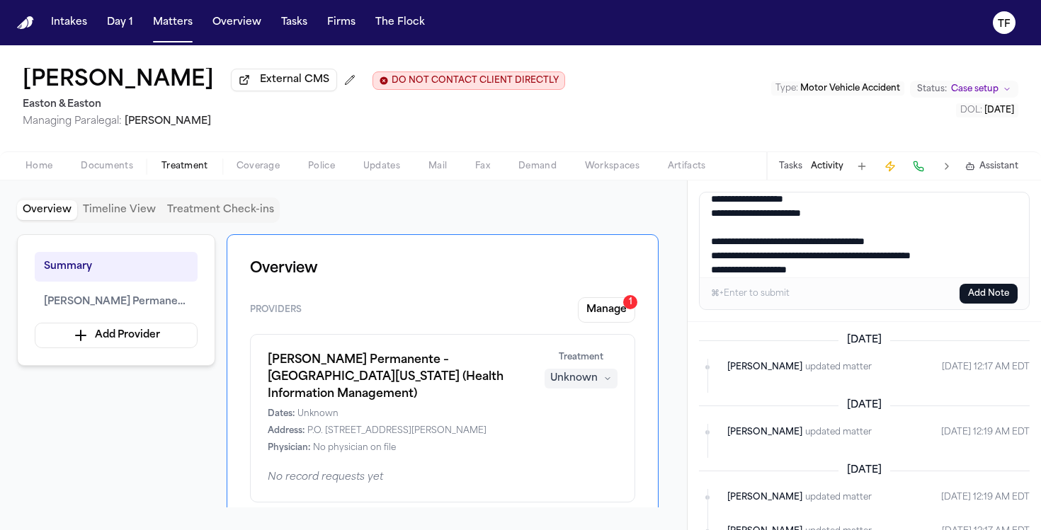
type textarea "**********"
click at [1000, 289] on button "Add Note" at bounding box center [988, 294] width 58 height 20
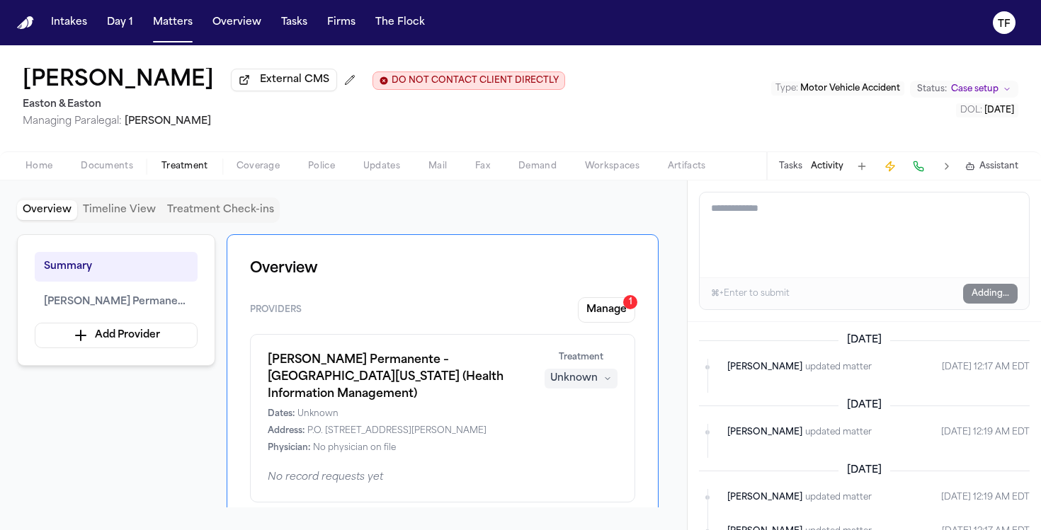
scroll to position [0, 0]
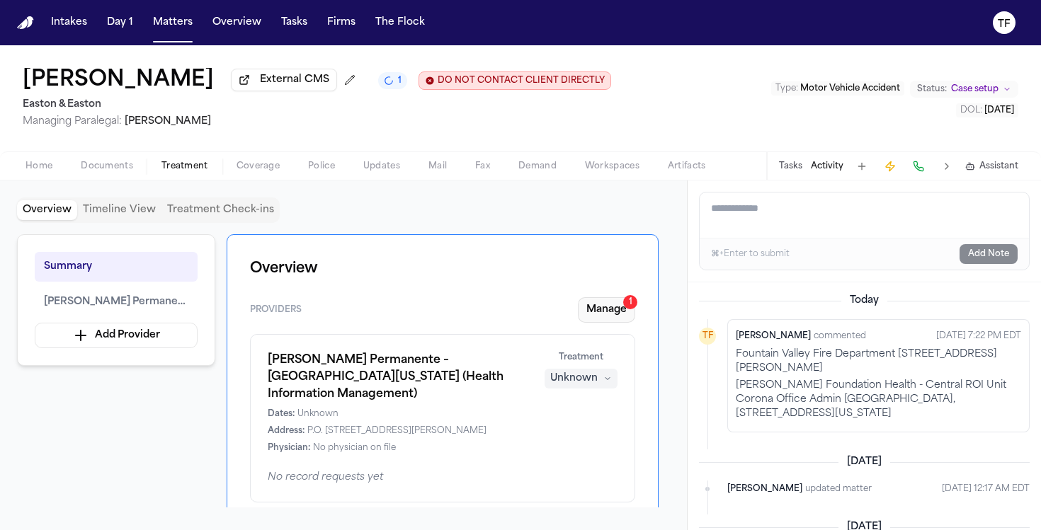
click at [604, 319] on button "Manage 1" at bounding box center [606, 309] width 57 height 25
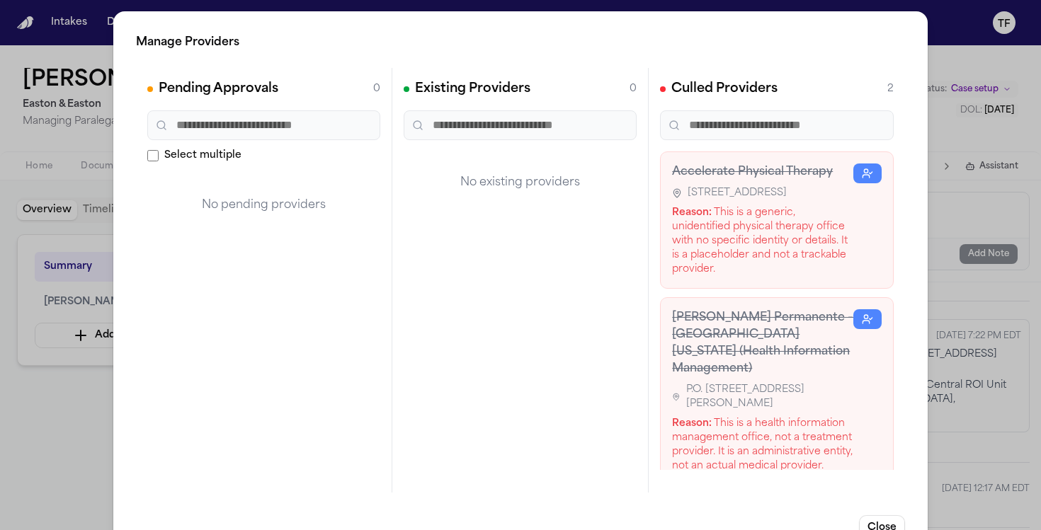
click at [1019, 345] on div "Manage Providers Pending Approvals 0 Select multiple No pending providers Exist…" at bounding box center [520, 287] width 1041 height 575
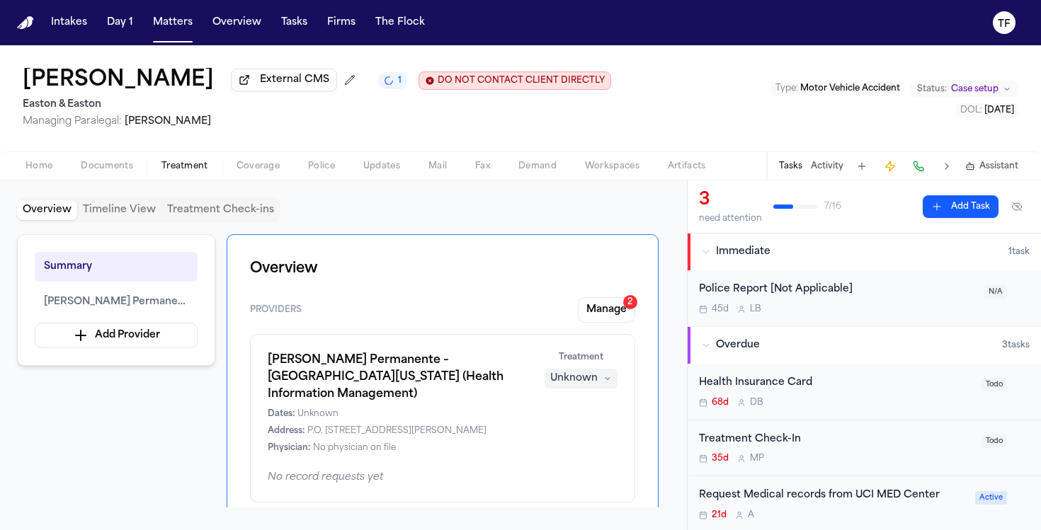
click at [25, 158] on div "Home Documents Treatment Coverage Police Updates Mail Fax Demand Workspaces Art…" at bounding box center [520, 166] width 1041 height 28
click at [30, 166] on span "Home" at bounding box center [38, 166] width 27 height 11
click at [193, 175] on span "button" at bounding box center [185, 173] width 64 height 1
click at [594, 323] on button "Manage 2" at bounding box center [606, 309] width 57 height 25
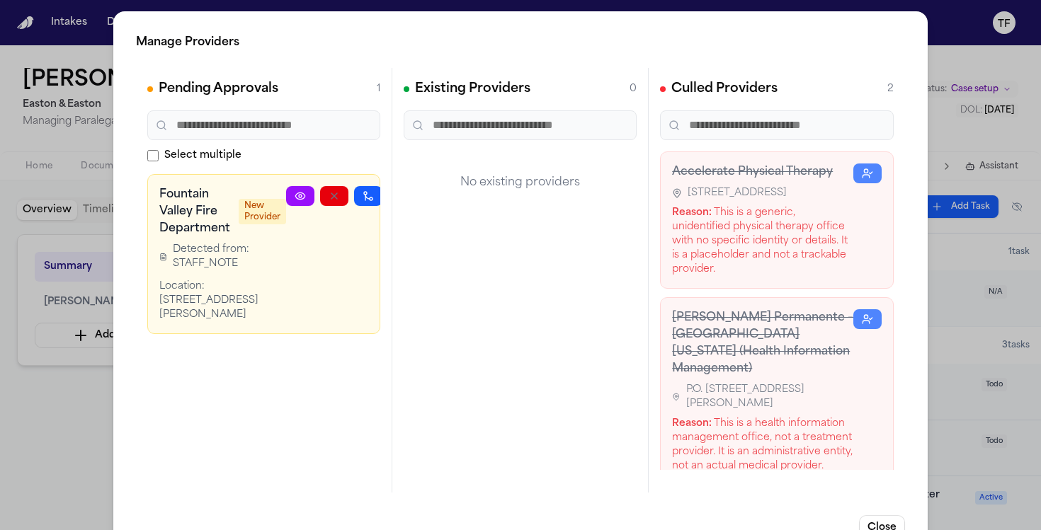
scroll to position [0, 38]
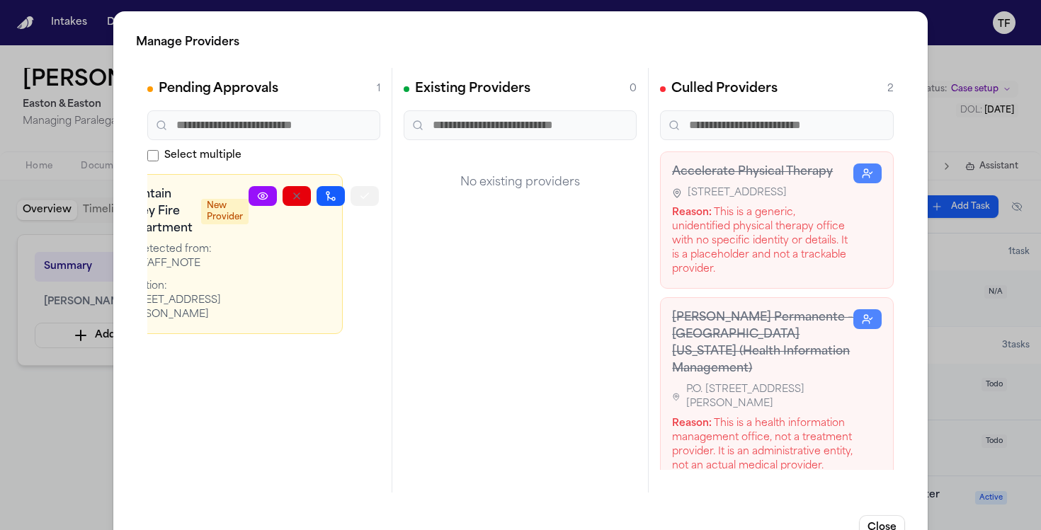
click at [353, 200] on button "button" at bounding box center [364, 196] width 28 height 20
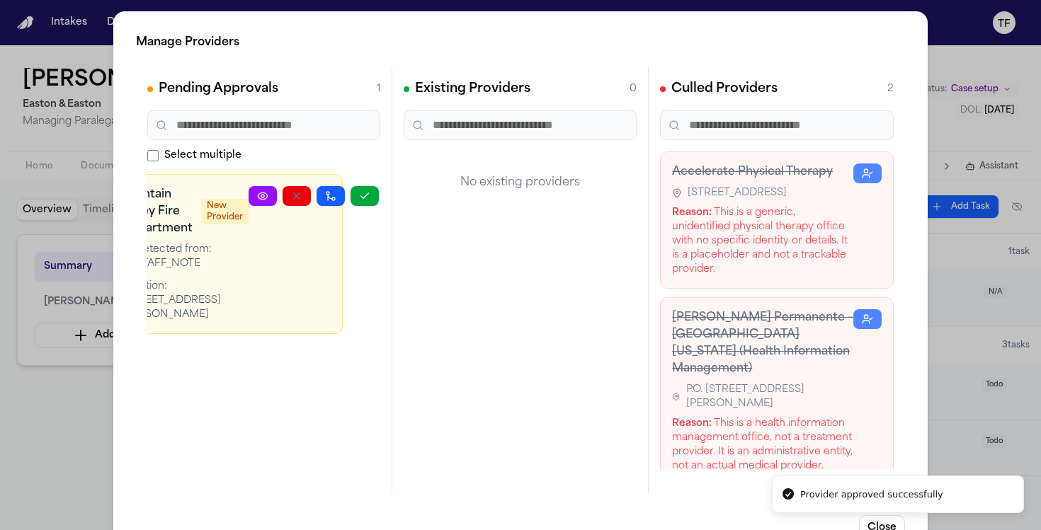
scroll to position [0, 0]
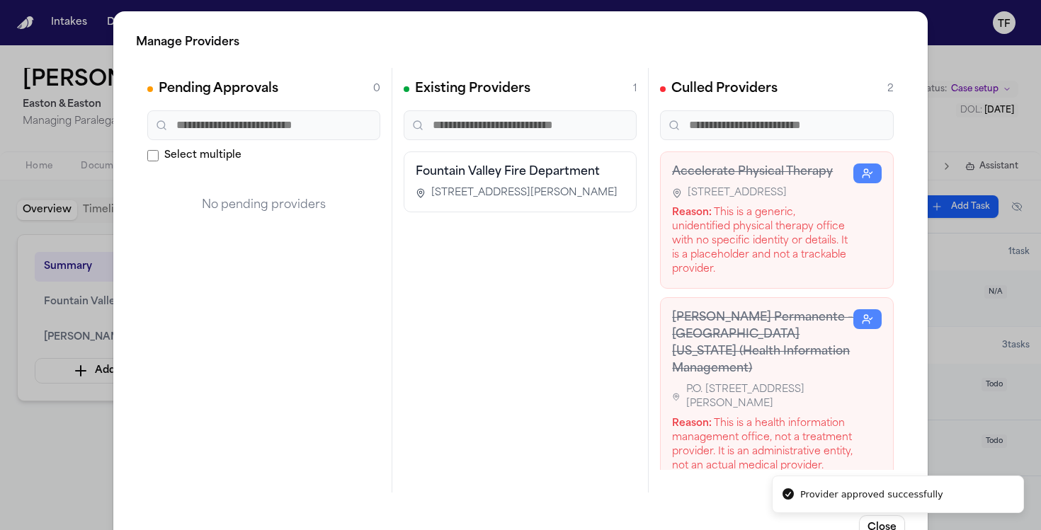
click at [28, 452] on div "Manage Providers Pending Approvals 0 Select multiple No pending providers Exist…" at bounding box center [520, 287] width 1041 height 575
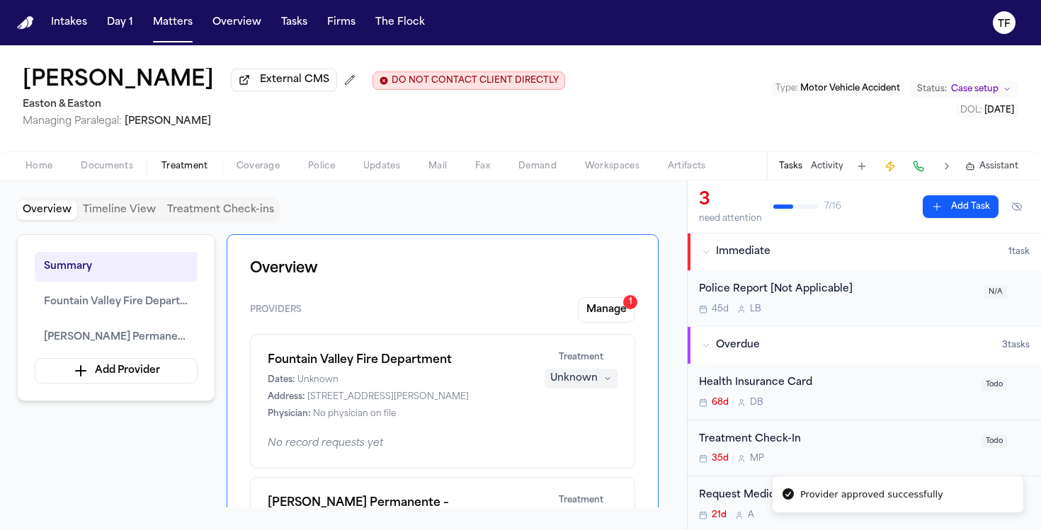
click at [559, 391] on div "Fountain Valley Fire Department Dates: Unknown Address: 10200 Slater Avenue, Fo…" at bounding box center [443, 386] width 350 height 68
click at [561, 386] on div "Unknown" at bounding box center [573, 379] width 47 height 14
click at [564, 435] on span "Completed" at bounding box center [564, 436] width 56 height 14
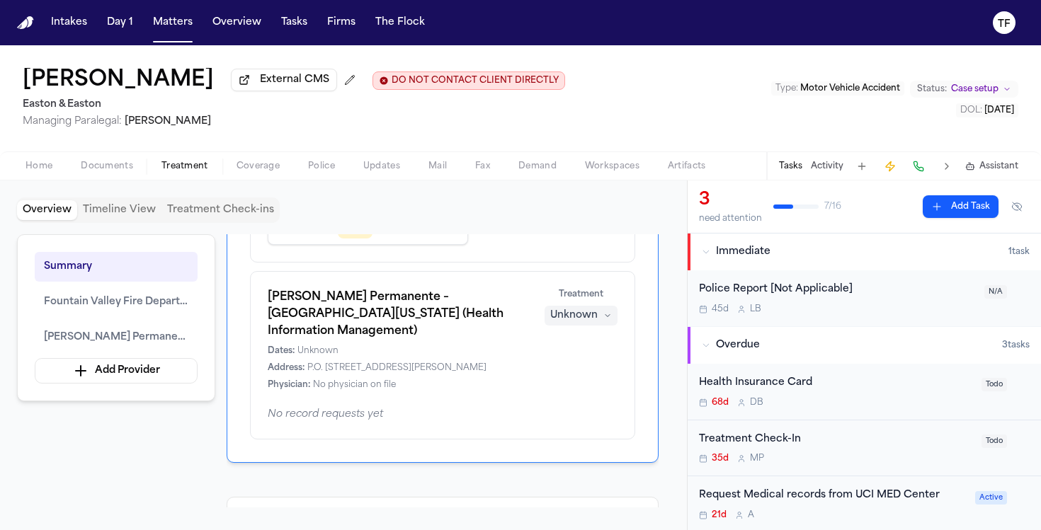
scroll to position [277, 0]
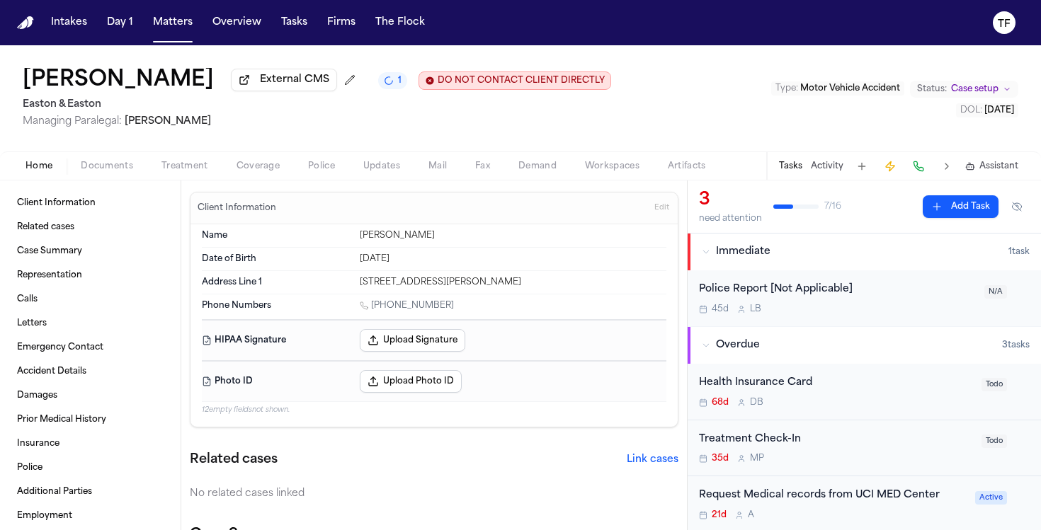
click at [22, 175] on button "Home" at bounding box center [38, 166] width 55 height 17
click at [198, 172] on span "Treatment" at bounding box center [184, 166] width 47 height 11
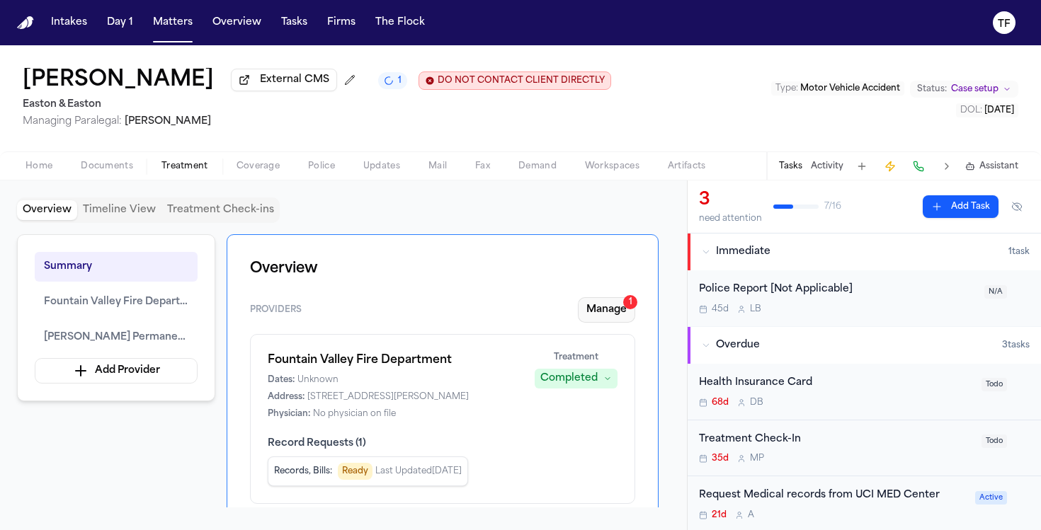
click at [615, 308] on button "Manage 1" at bounding box center [606, 309] width 57 height 25
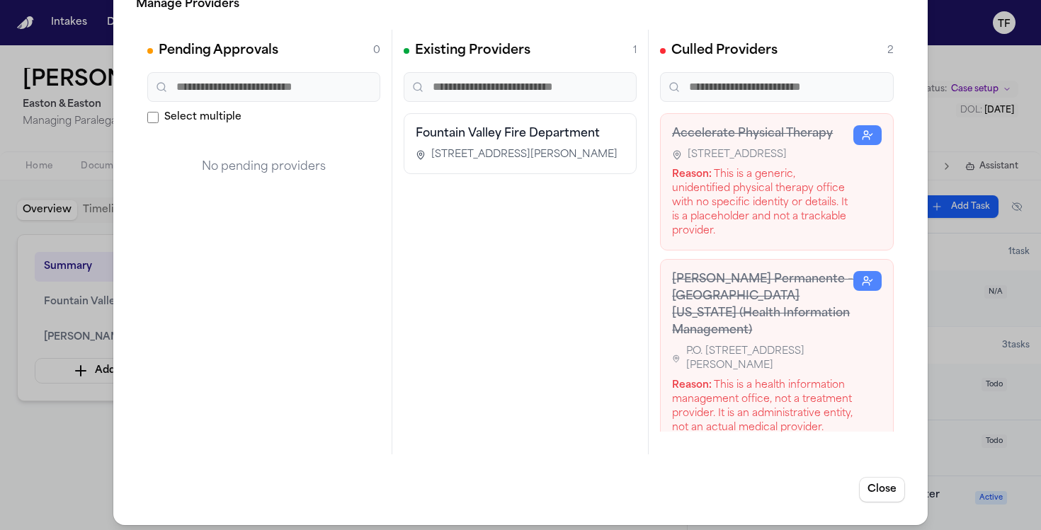
scroll to position [45, 0]
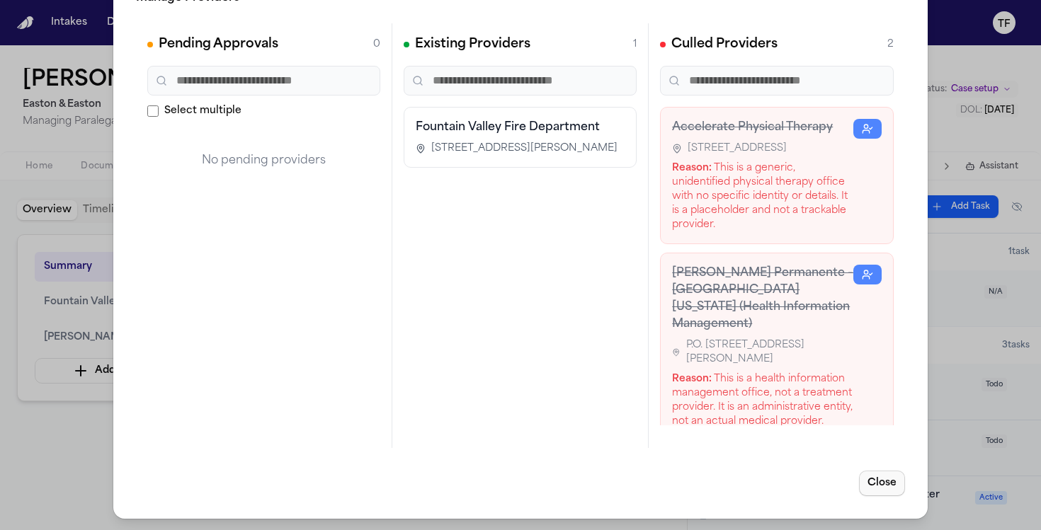
click at [890, 493] on button "Close" at bounding box center [882, 483] width 46 height 25
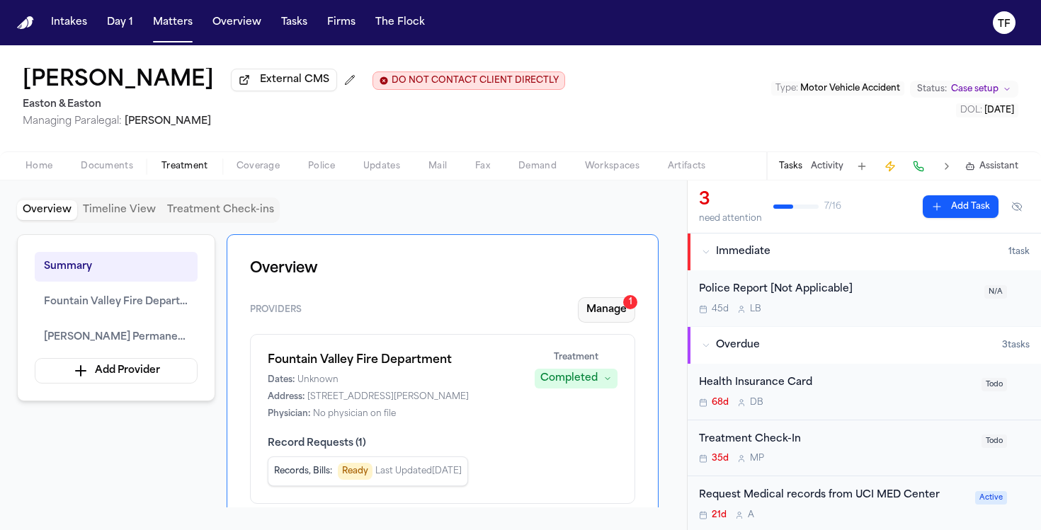
click at [629, 316] on button "Manage 1" at bounding box center [606, 309] width 57 height 25
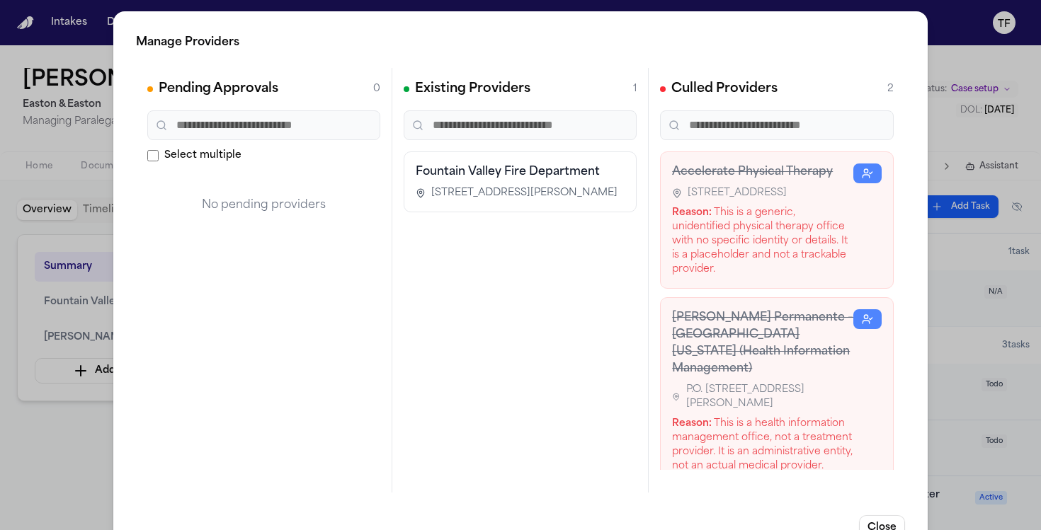
click at [932, 355] on div "Manage Providers Pending Approvals 0 Select multiple No pending providers Exist…" at bounding box center [520, 287] width 1041 height 575
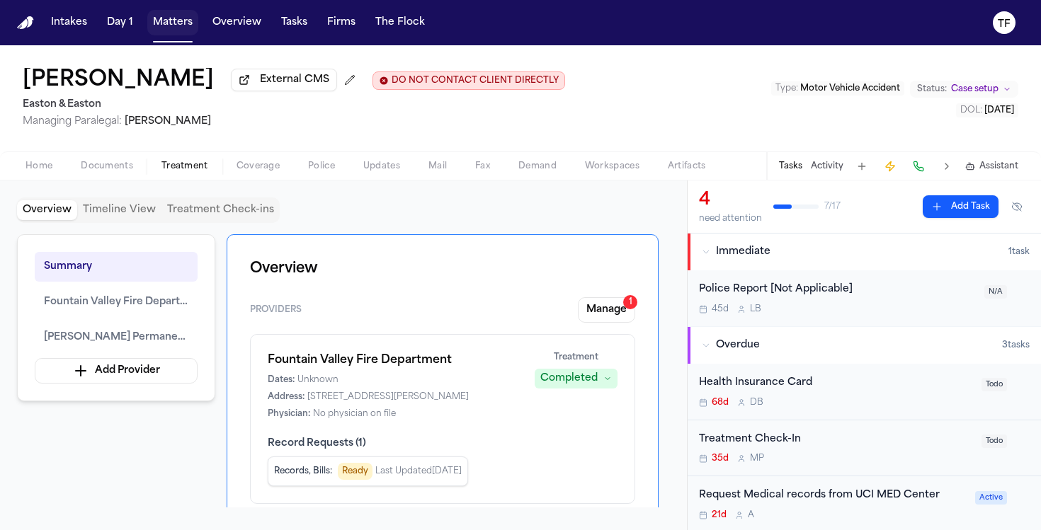
click at [156, 29] on button "Matters" at bounding box center [172, 22] width 51 height 25
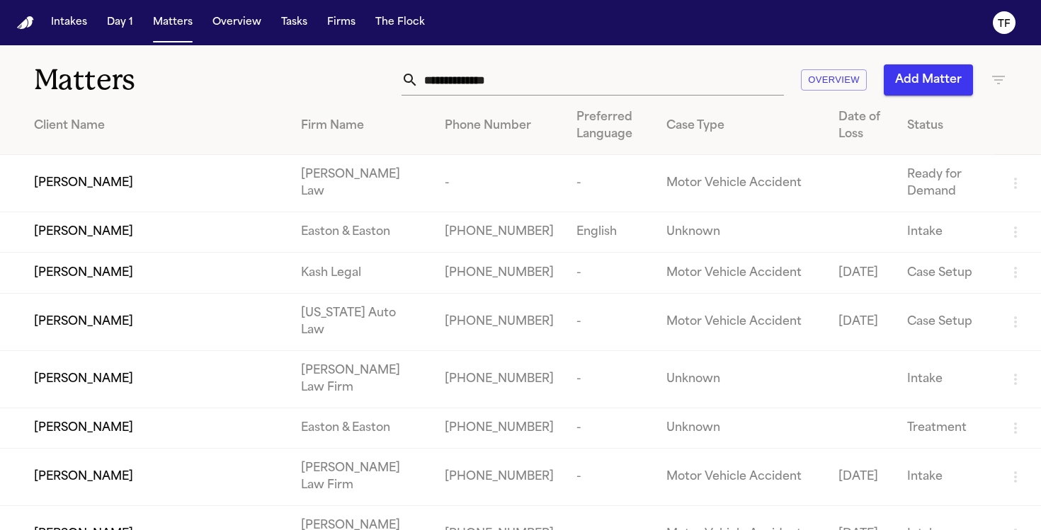
click at [462, 91] on input "text" at bounding box center [600, 79] width 365 height 31
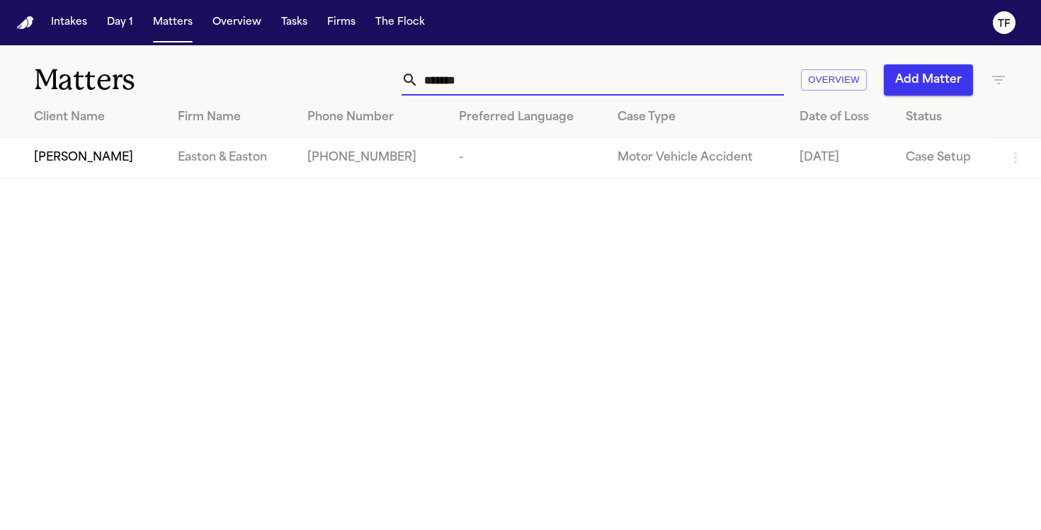
type input "******"
click at [256, 144] on td "Easton & Easton" at bounding box center [230, 158] width 129 height 40
click at [98, 160] on span "Sheyda Shirazi" at bounding box center [83, 157] width 99 height 17
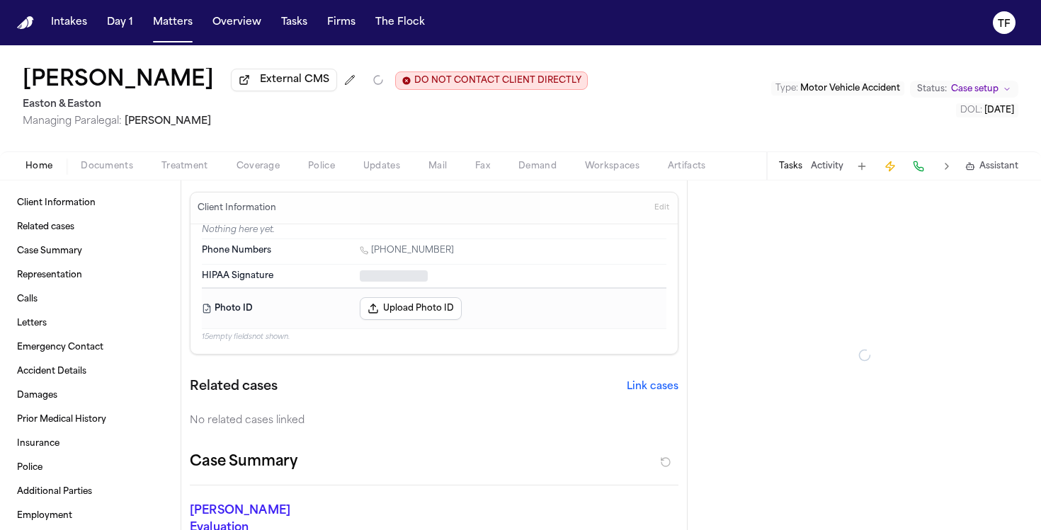
click at [195, 149] on div "Sheyda Shirazi External CMS DO NOT CONTACT CLIENT DIRECTLY DO NOT CONTACT Easto…" at bounding box center [520, 98] width 1041 height 106
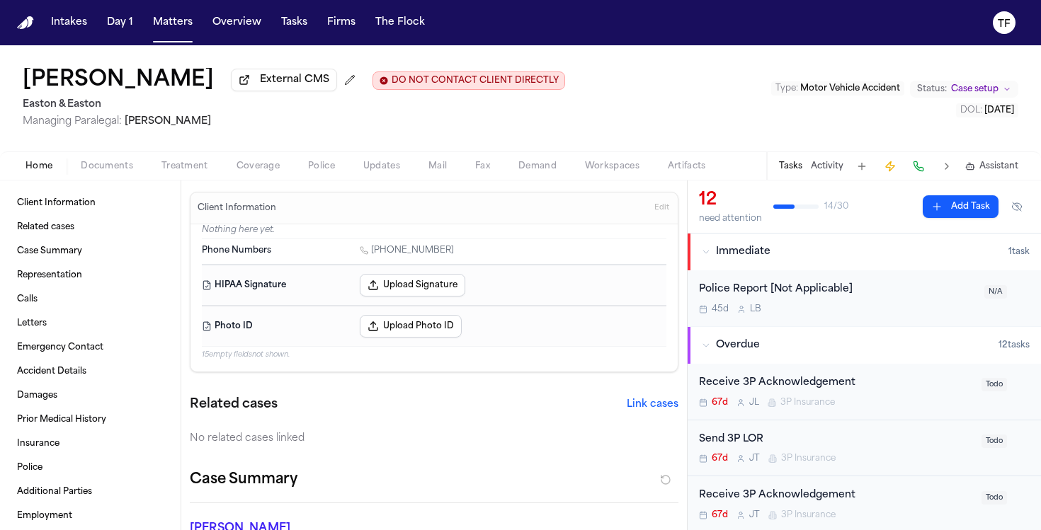
click at [188, 169] on span "Treatment" at bounding box center [184, 166] width 47 height 11
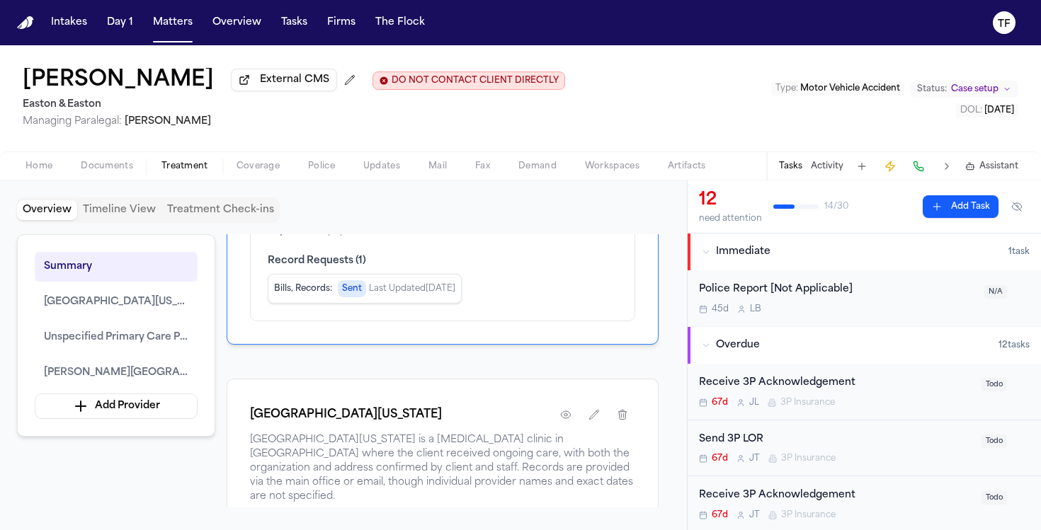
scroll to position [285, 0]
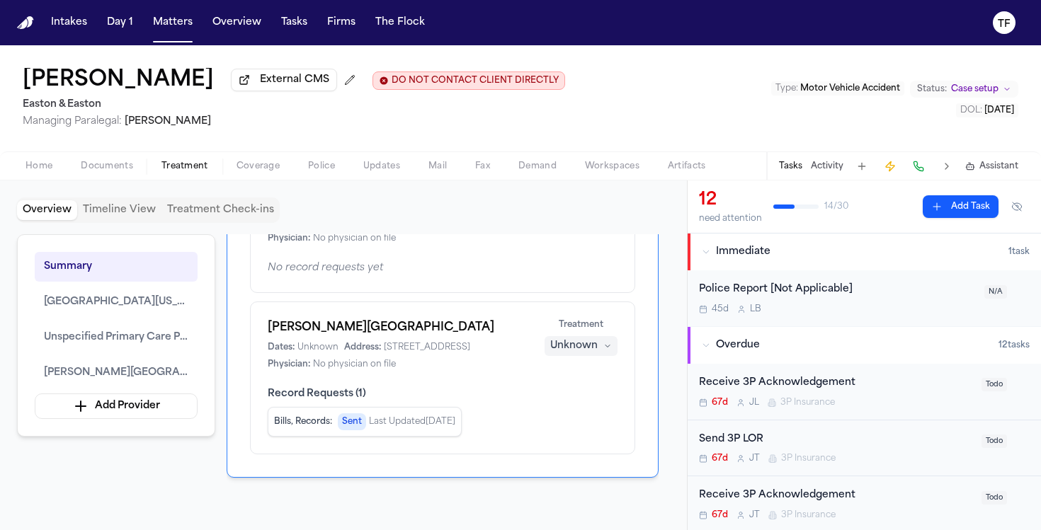
click at [583, 353] on div "Unknown" at bounding box center [573, 346] width 47 height 14
click at [582, 408] on button "Completed" at bounding box center [581, 419] width 113 height 25
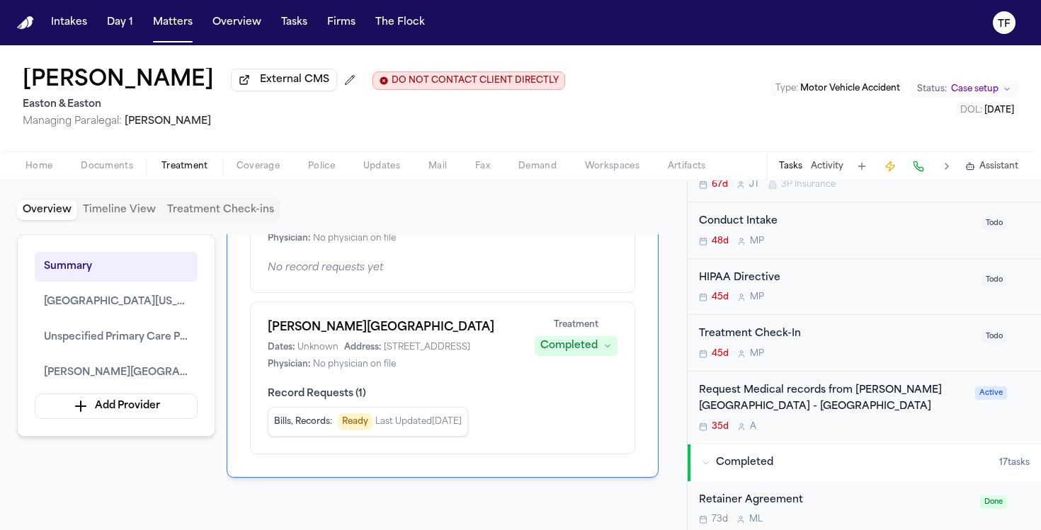
scroll to position [614, 0]
click at [789, 389] on div "Request Medical records from Hoag Memorial Hospital - Irvine" at bounding box center [833, 398] width 268 height 33
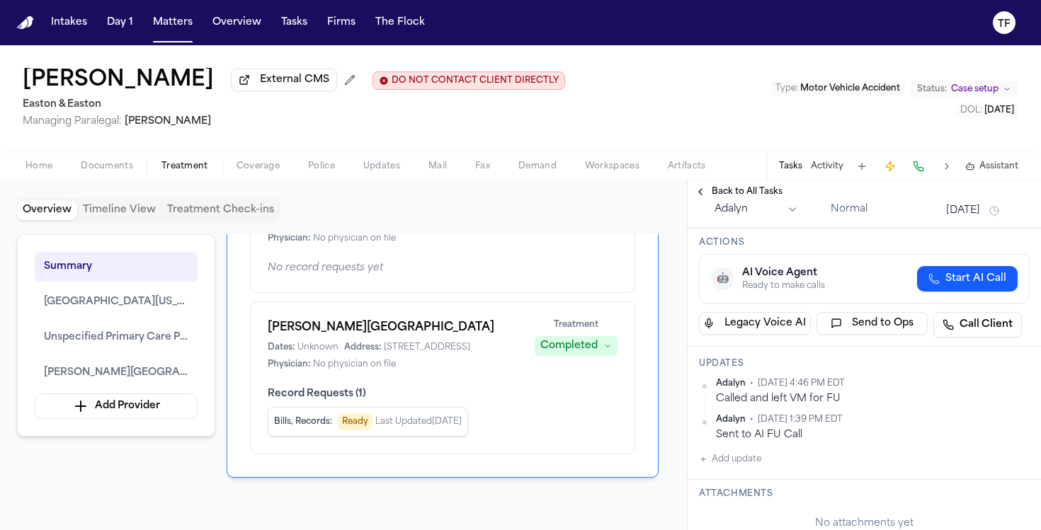
scroll to position [108, 0]
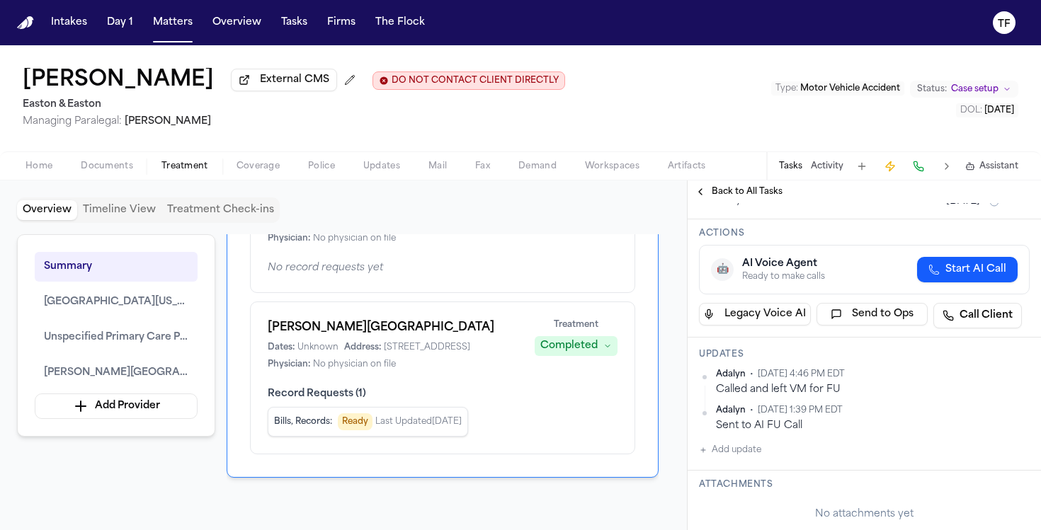
click at [705, 219] on div "Actions 🤖 AI Voice Agent Ready to make calls Start AI Call Legacy Voice AI Send…" at bounding box center [863, 278] width 353 height 118
click at [699, 203] on div "Back to All Tasks" at bounding box center [863, 192] width 353 height 23
click at [699, 202] on div "Back to All Tasks" at bounding box center [863, 192] width 353 height 23
click at [698, 200] on div "Back to All Tasks" at bounding box center [863, 192] width 353 height 23
click at [698, 198] on button "Back to All Tasks" at bounding box center [738, 191] width 102 height 11
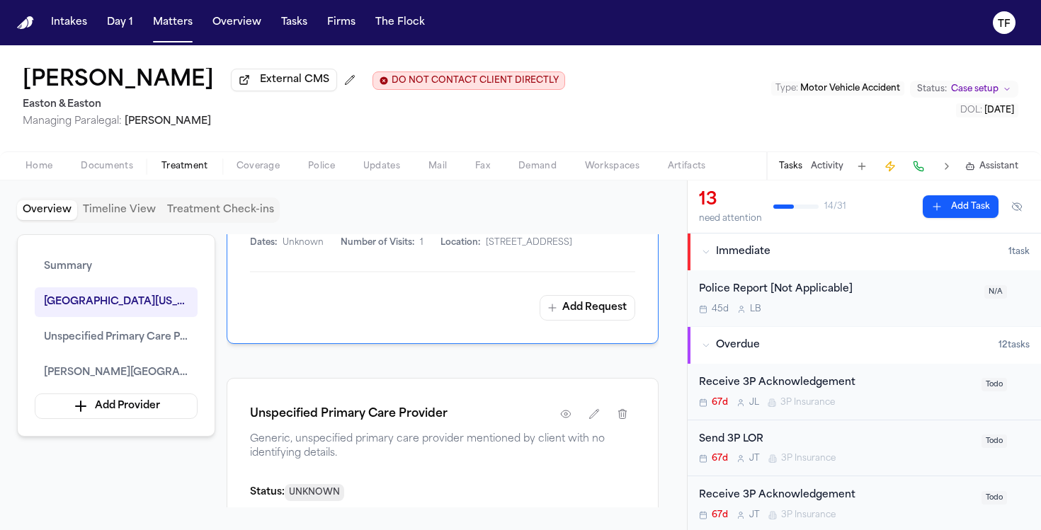
scroll to position [797, 0]
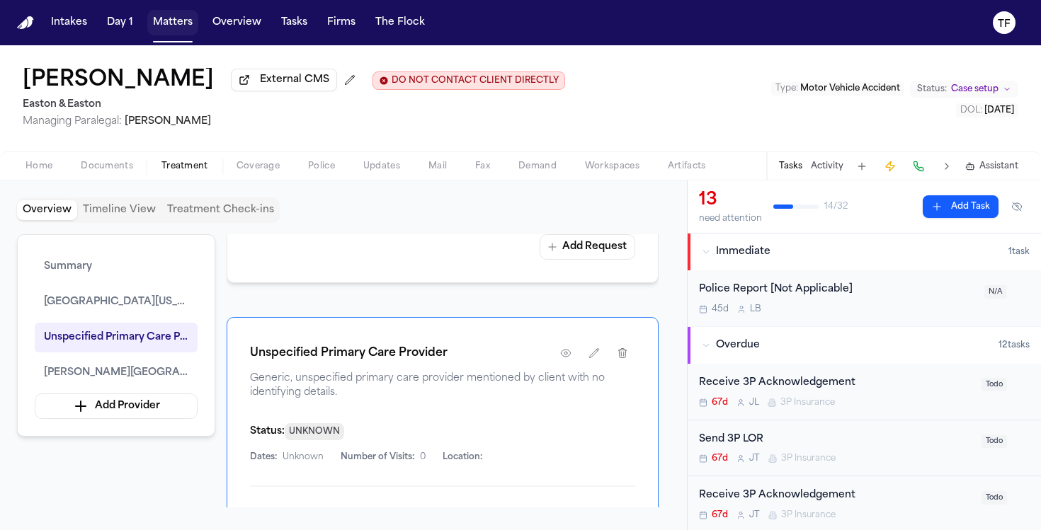
click at [176, 18] on button "Matters" at bounding box center [172, 22] width 51 height 25
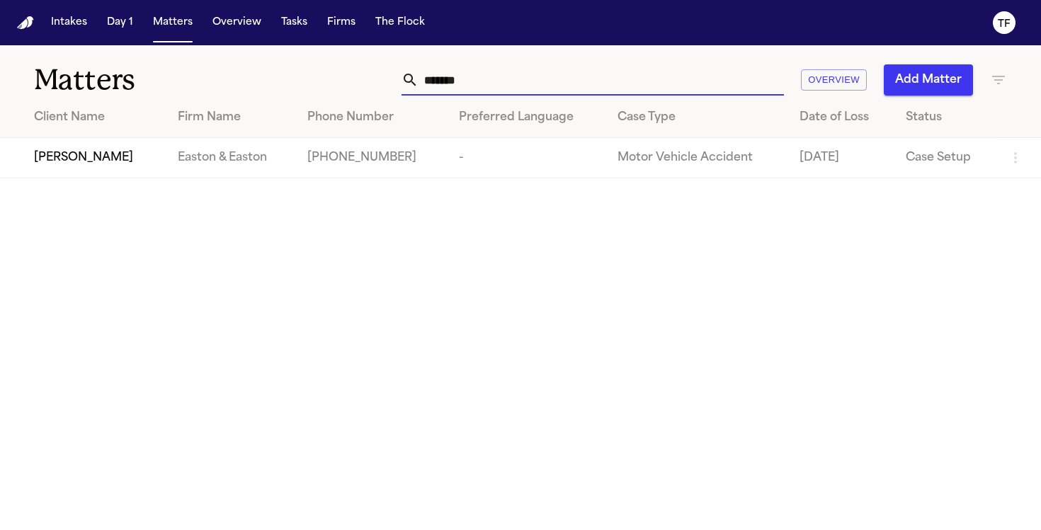
click at [488, 88] on input "******" at bounding box center [600, 79] width 365 height 31
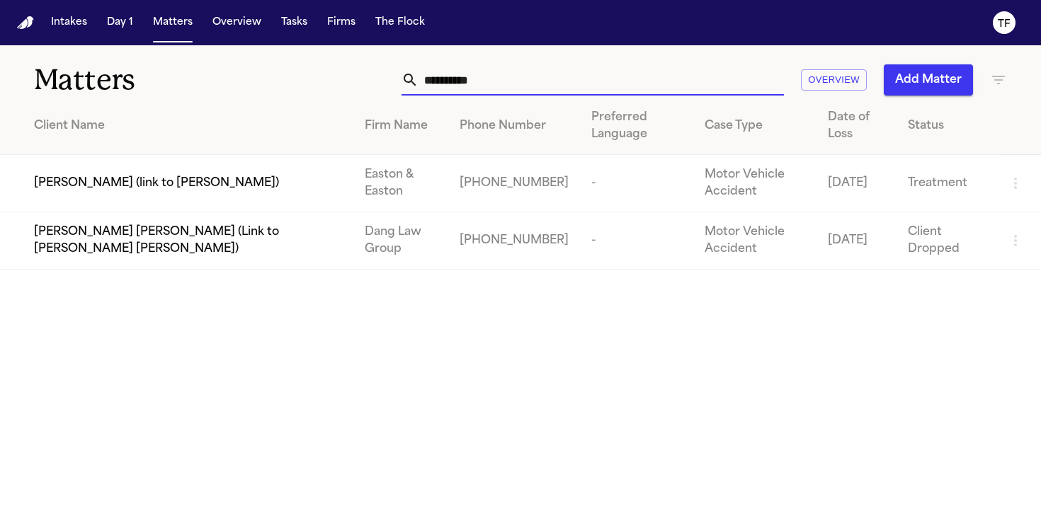
type input "**********"
click at [280, 167] on td "[PERSON_NAME] (link to [PERSON_NAME])" at bounding box center [176, 183] width 353 height 57
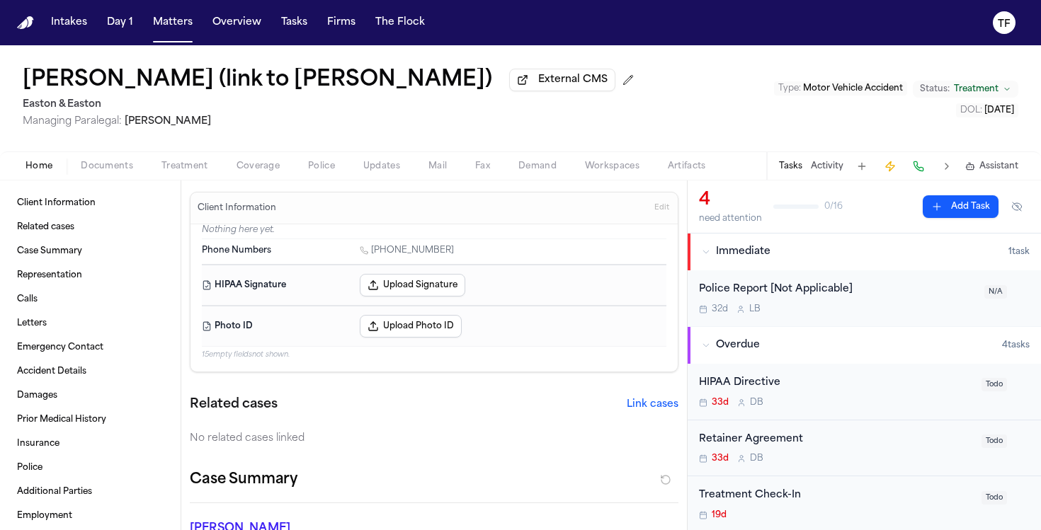
click at [163, 168] on span "Treatment" at bounding box center [184, 166] width 47 height 11
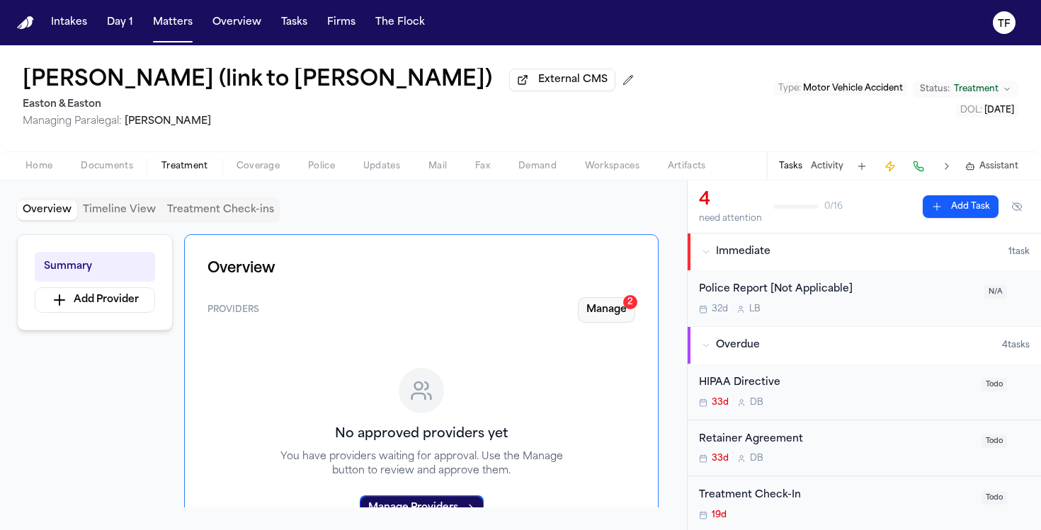
click at [611, 303] on button "Manage 2" at bounding box center [606, 309] width 57 height 25
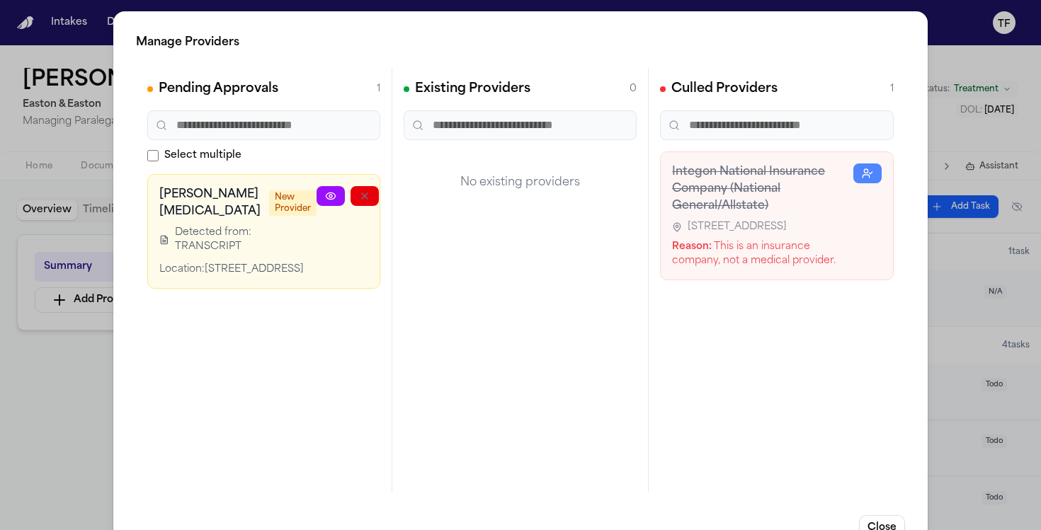
click at [83, 382] on div "Manage Providers Pending Approvals 1 Select multiple Soloway Chiropractic New P…" at bounding box center [520, 287] width 1041 height 575
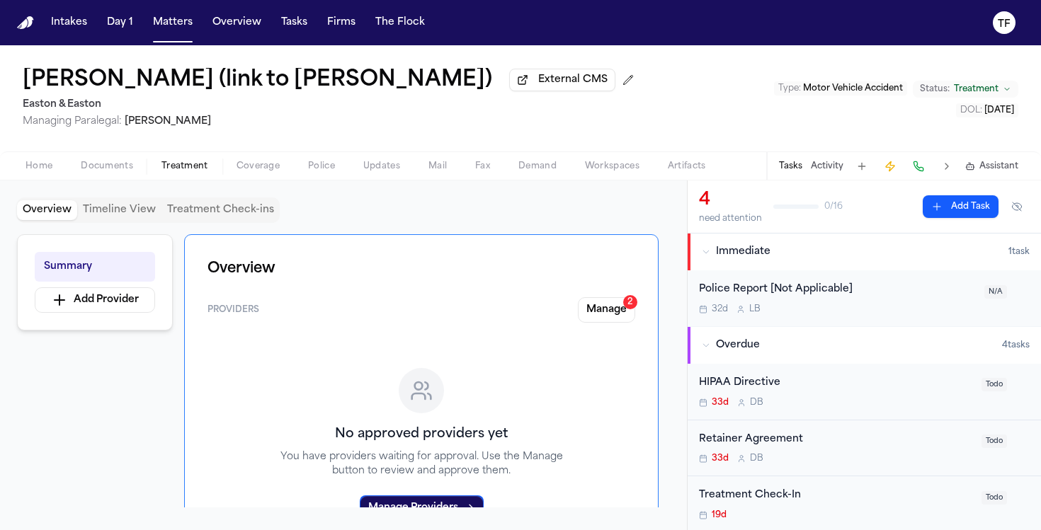
click at [822, 172] on button "Activity" at bounding box center [827, 166] width 33 height 11
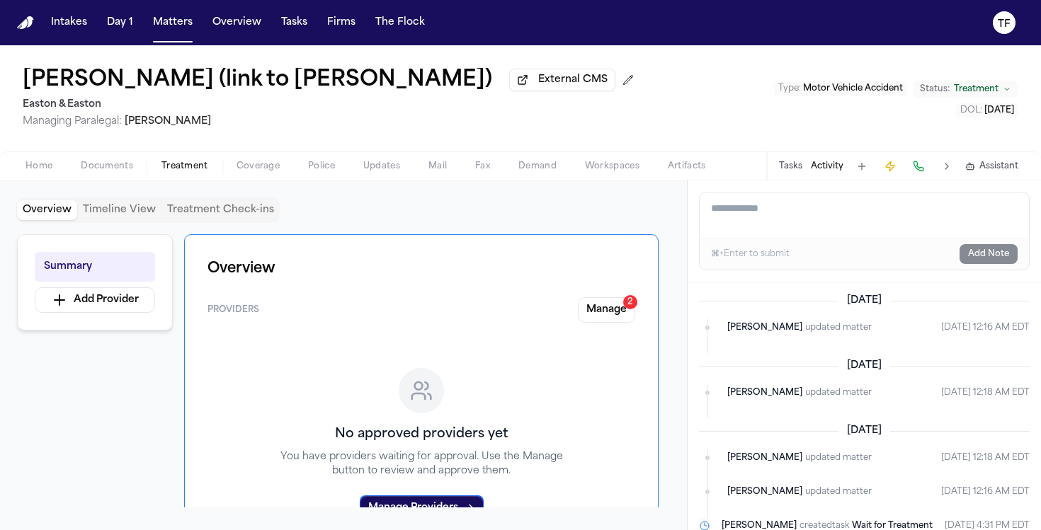
click at [771, 220] on textarea "Add a note to this matter" at bounding box center [863, 215] width 329 height 45
paste textarea "**********"
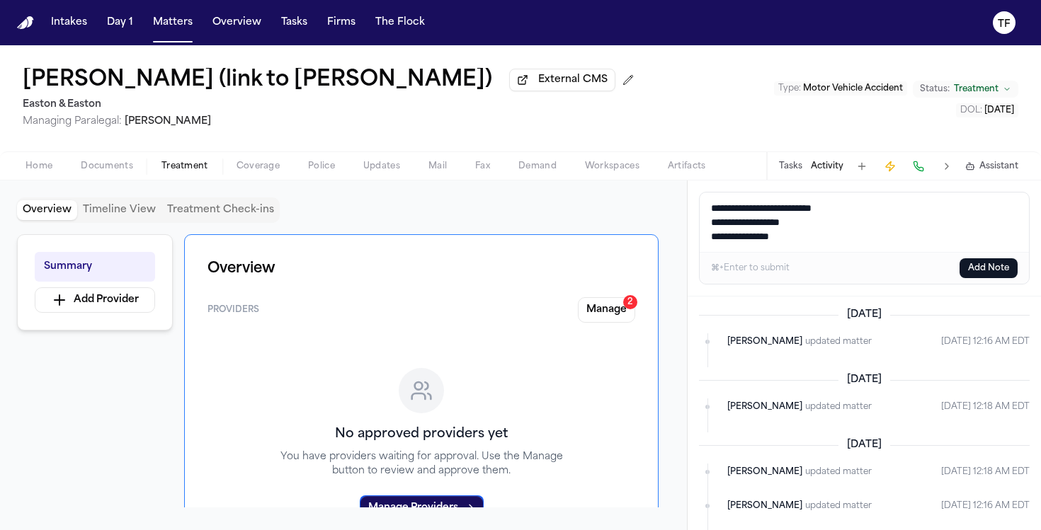
type textarea "**********"
click at [1000, 263] on button "Add Note" at bounding box center [988, 268] width 58 height 20
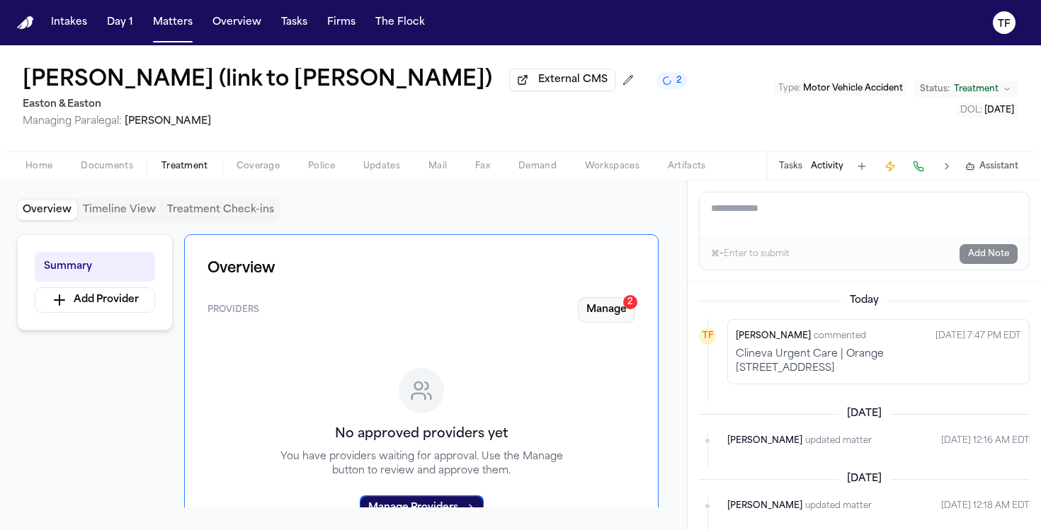
click at [589, 308] on button "Manage 2" at bounding box center [606, 309] width 57 height 25
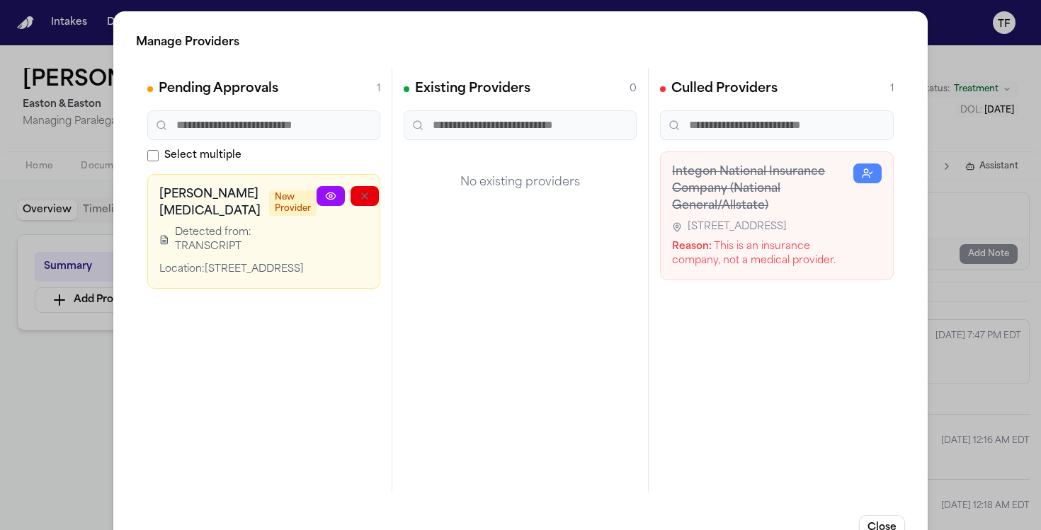
scroll to position [0, 40]
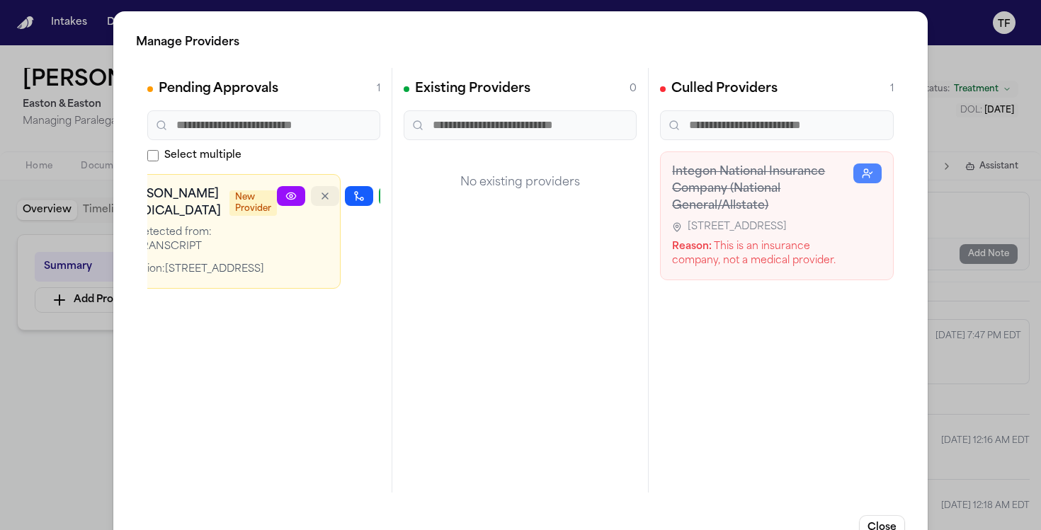
click at [311, 195] on button "button" at bounding box center [325, 196] width 28 height 20
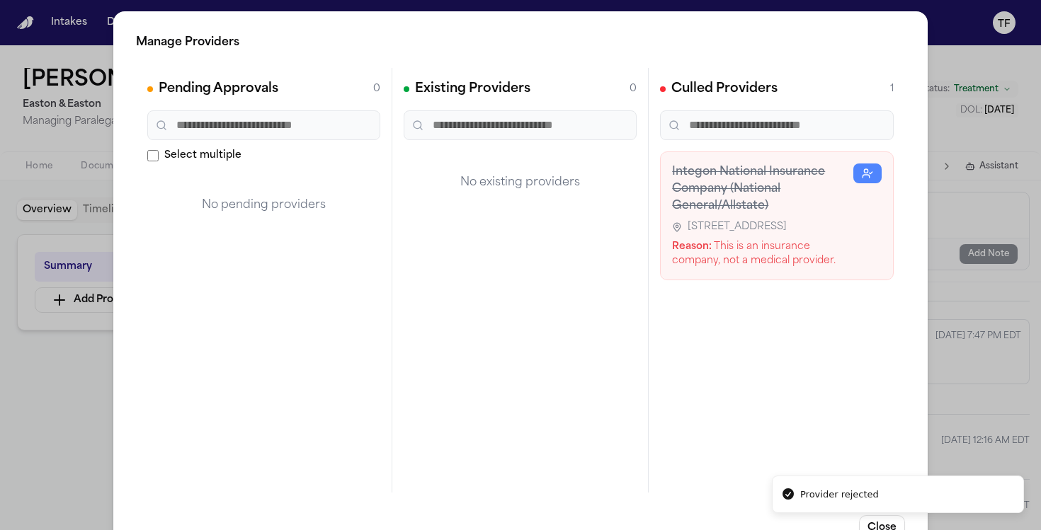
click at [79, 491] on div "Manage Providers Pending Approvals 0 Select multiple No pending providers Exist…" at bounding box center [520, 287] width 1041 height 575
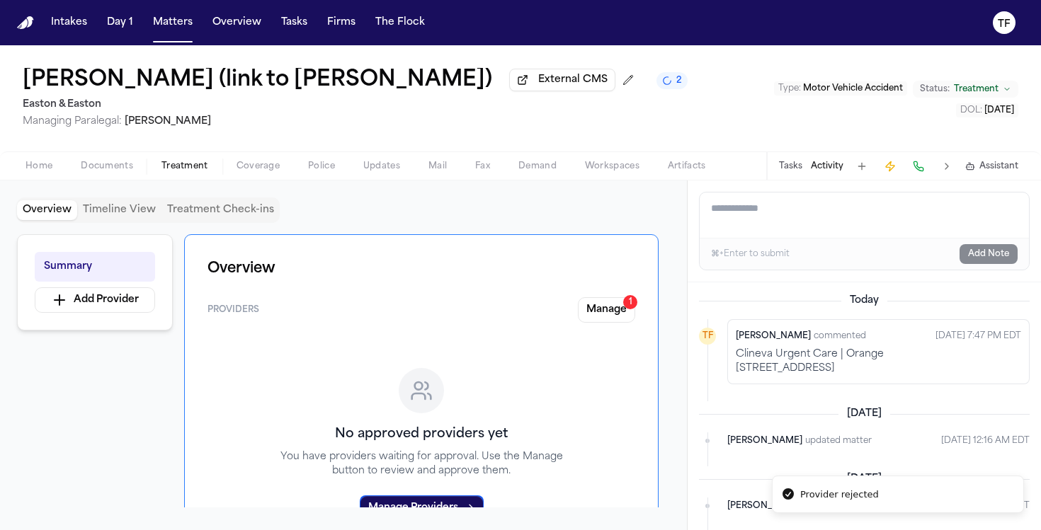
click at [41, 175] on span "button" at bounding box center [39, 173] width 44 height 1
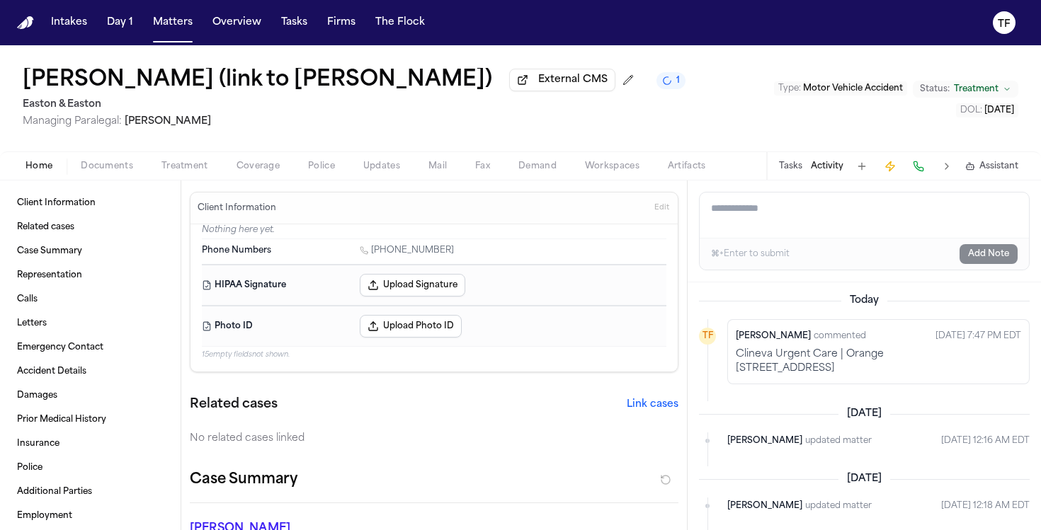
click at [184, 155] on div "Home Documents Treatment Coverage Police Updates Mail Fax Demand Workspaces Art…" at bounding box center [520, 166] width 1041 height 28
click at [183, 178] on div "Home Documents Treatment Coverage Police Updates Mail Fax Demand Workspaces Art…" at bounding box center [520, 166] width 1041 height 28
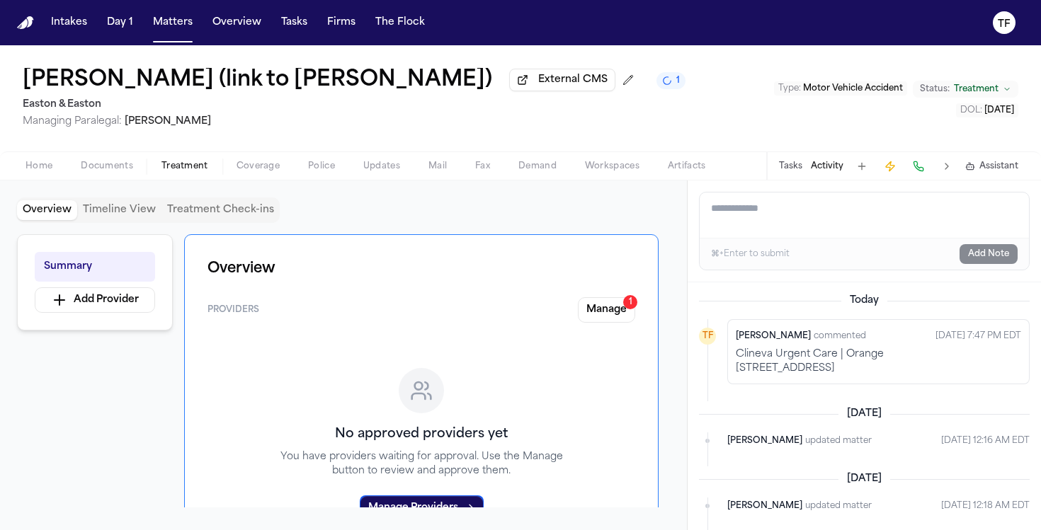
click at [183, 175] on span "button" at bounding box center [185, 173] width 64 height 1
click at [635, 319] on div "Overview Providers Manage 1 No approved providers yet You have providers waitin…" at bounding box center [421, 406] width 474 height 344
click at [624, 317] on button "Manage 1" at bounding box center [606, 309] width 57 height 25
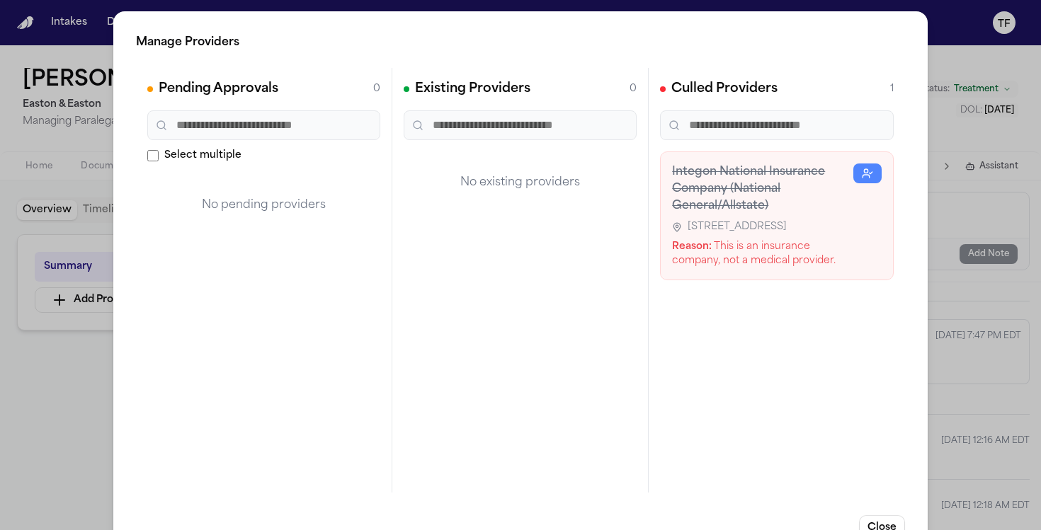
click at [952, 339] on div "Manage Providers Pending Approvals 0 Select multiple No pending providers Exist…" at bounding box center [520, 287] width 1041 height 575
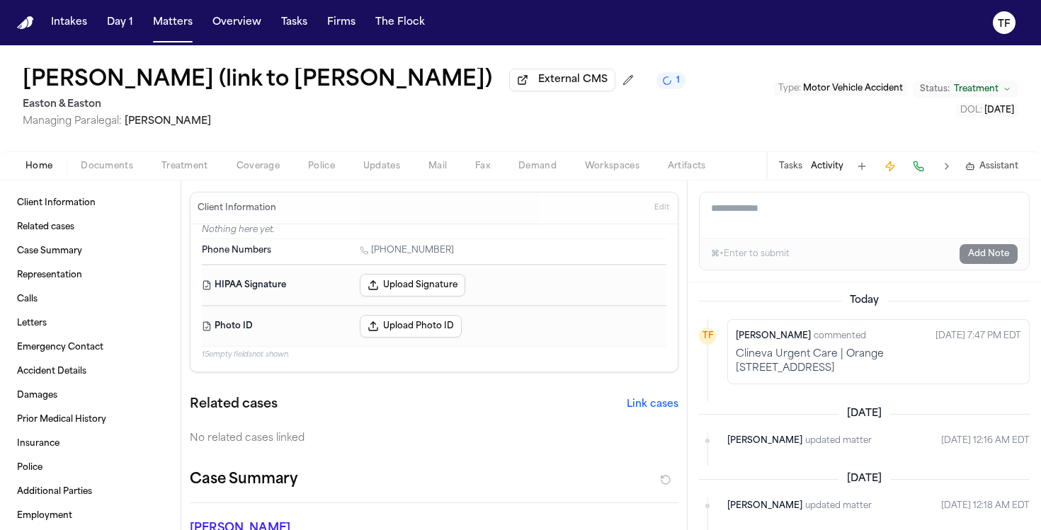
click at [45, 166] on span "Home" at bounding box center [38, 166] width 27 height 11
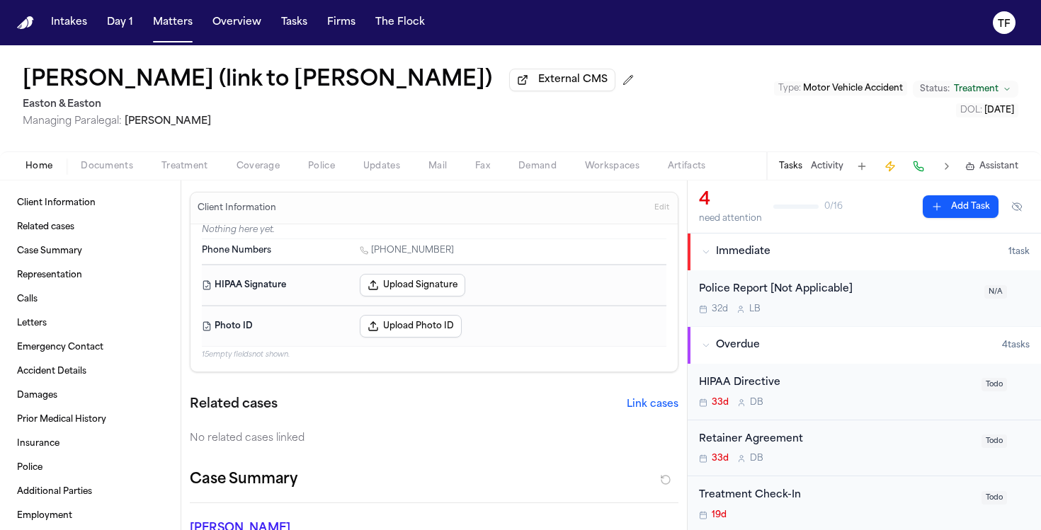
click at [198, 168] on span "Treatment" at bounding box center [184, 166] width 47 height 11
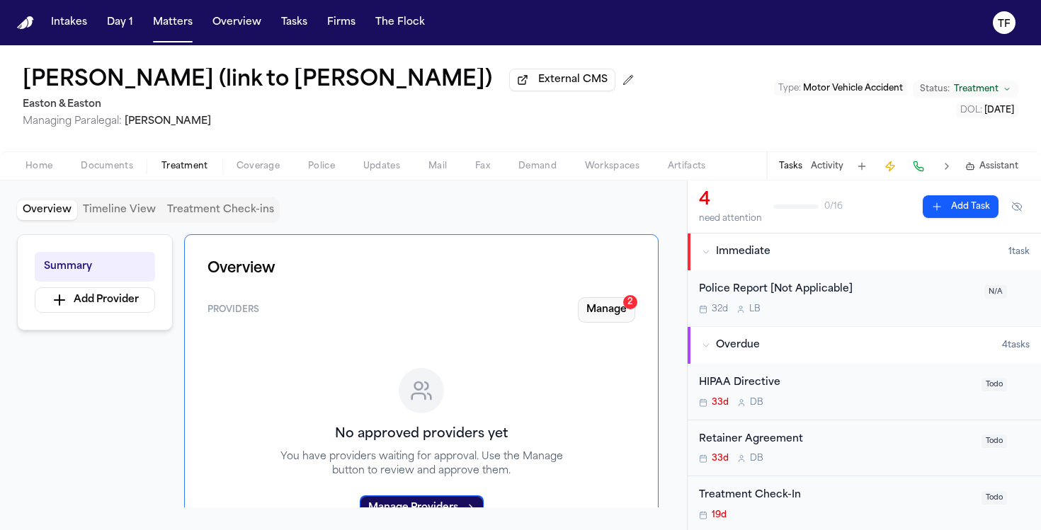
click at [605, 310] on button "Manage 2" at bounding box center [606, 309] width 57 height 25
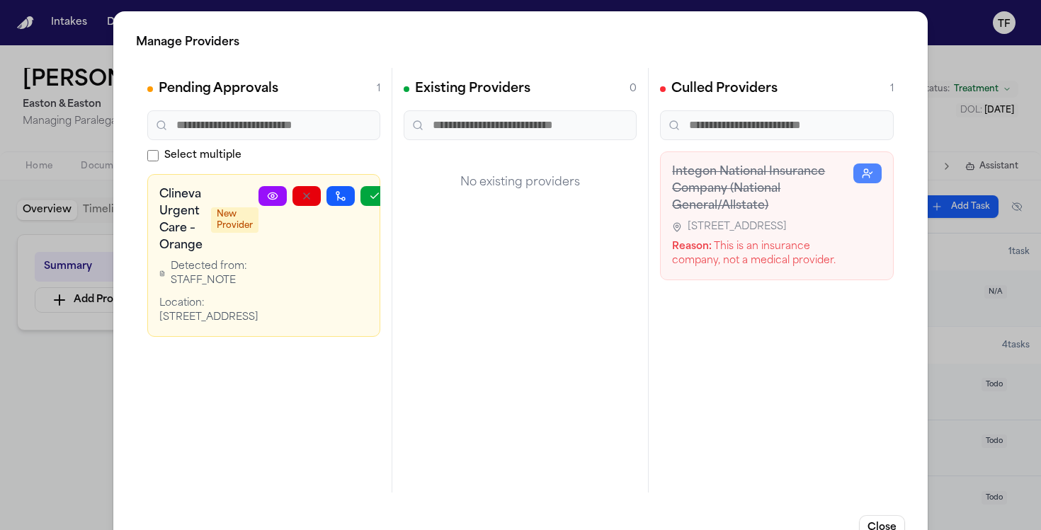
scroll to position [0, 11]
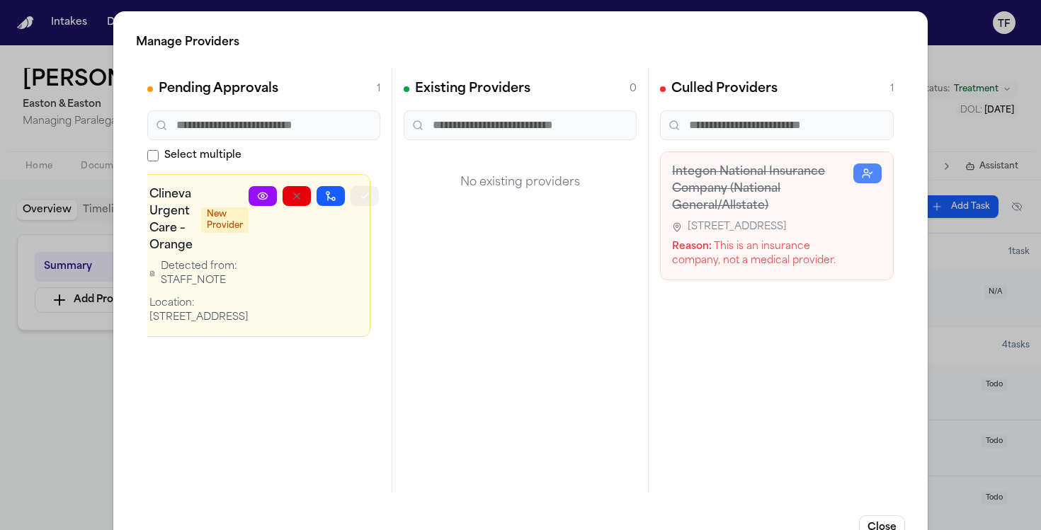
click at [367, 189] on button "button" at bounding box center [364, 196] width 28 height 20
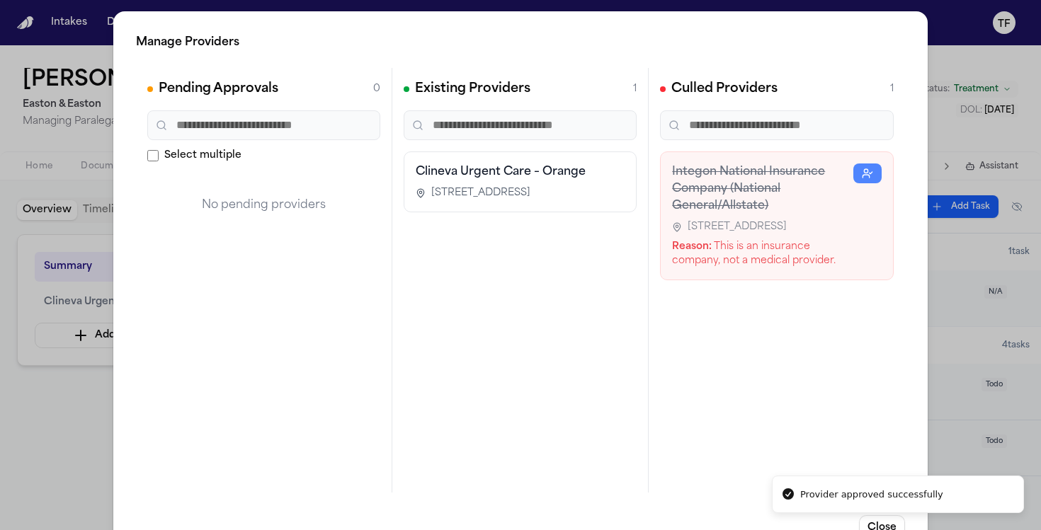
scroll to position [0, 0]
click at [47, 409] on div "Manage Providers Pending Approvals 0 Select multiple No pending providers Exist…" at bounding box center [520, 287] width 1041 height 575
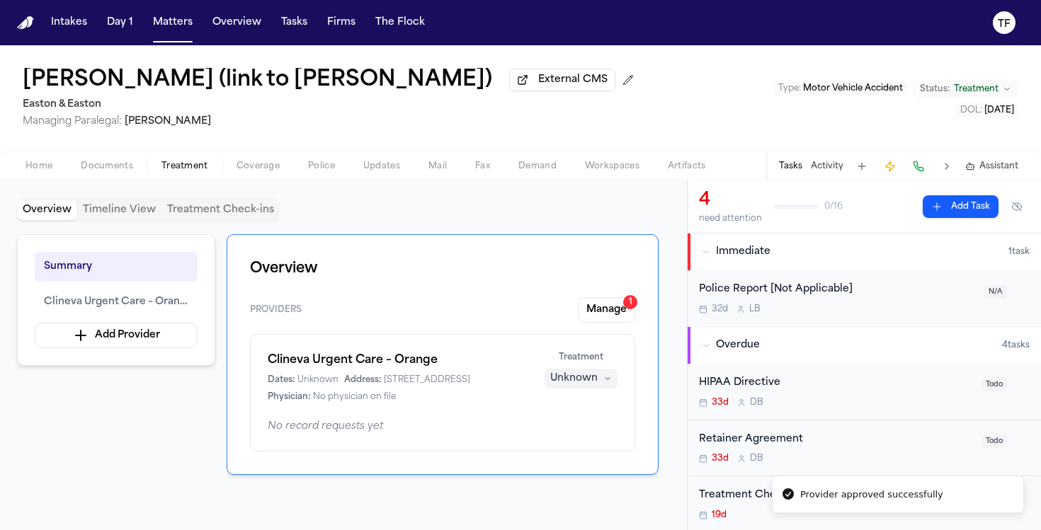
click at [597, 379] on div "Unknown" at bounding box center [573, 379] width 47 height 14
click at [581, 434] on span "Completed" at bounding box center [564, 436] width 56 height 14
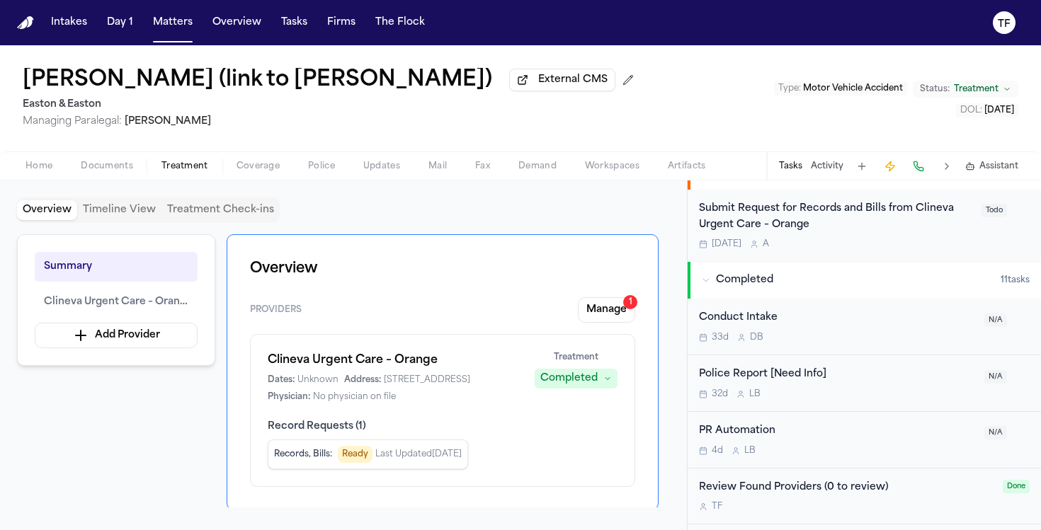
scroll to position [425, 0]
